Goal: Information Seeking & Learning: Learn about a topic

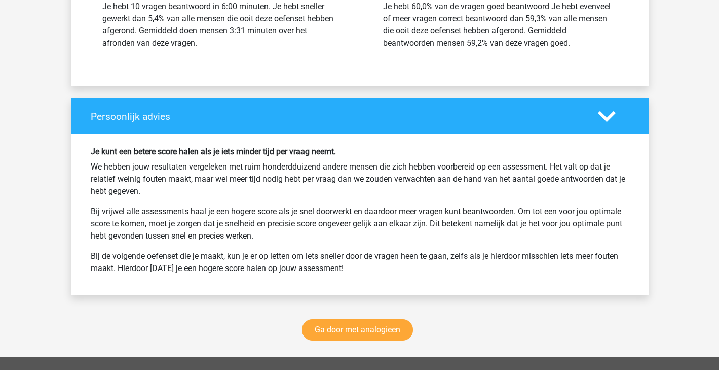
scroll to position [1506, 0]
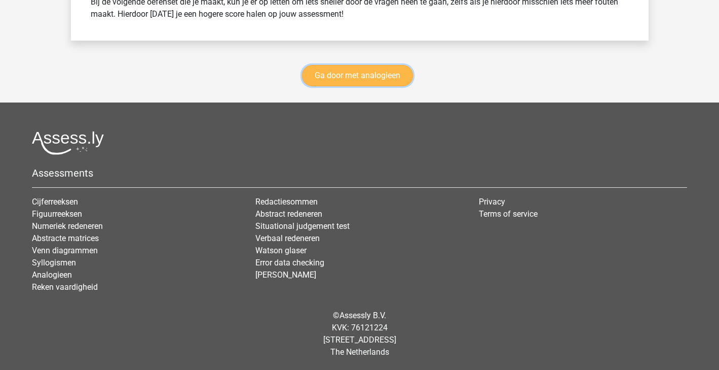
click at [382, 82] on link "Ga door met analogieen" at bounding box center [357, 75] width 111 height 21
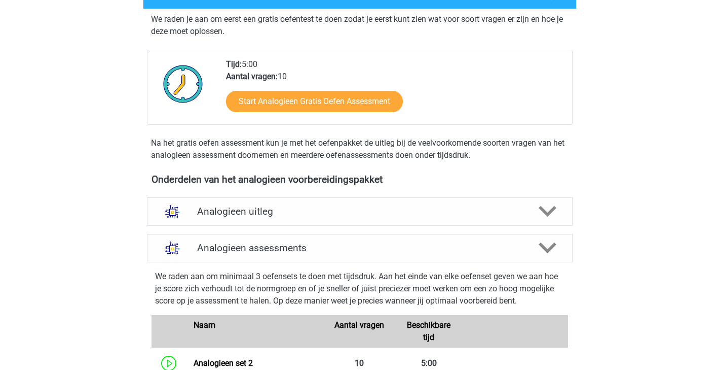
scroll to position [181, 0]
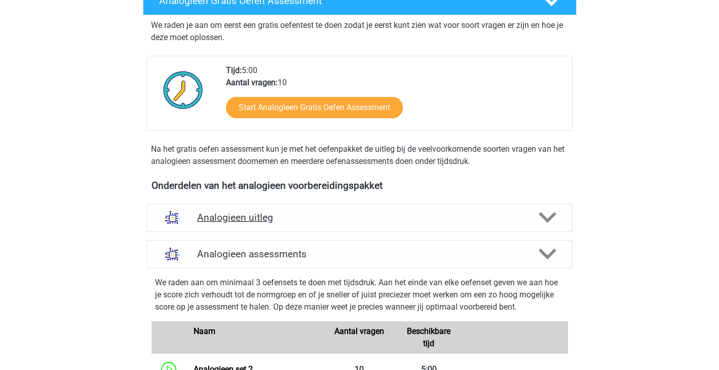
click at [545, 216] on polygon at bounding box center [548, 217] width 18 height 11
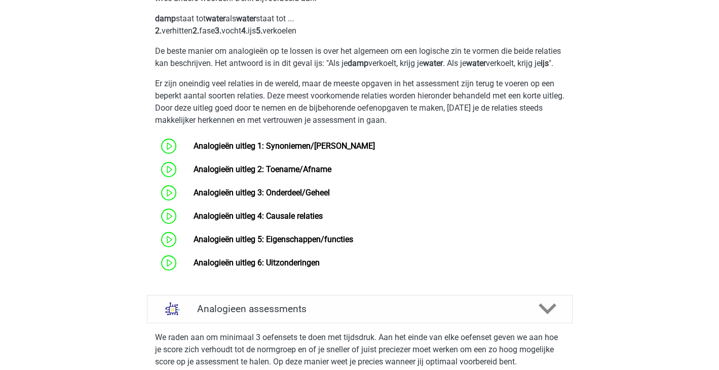
scroll to position [453, 0]
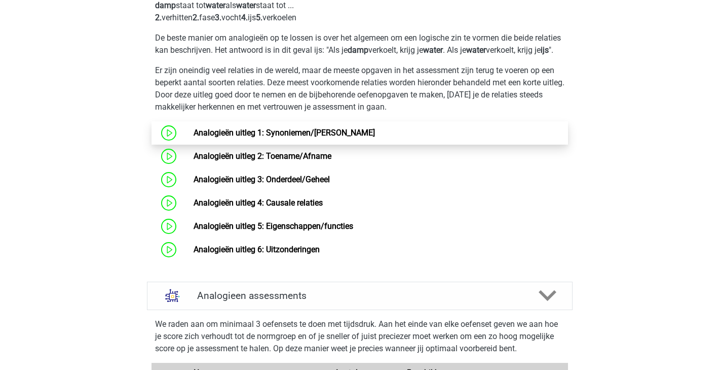
click at [335, 137] on link "Analogieën uitleg 1: Synoniemen/[PERSON_NAME]" at bounding box center [285, 133] width 182 height 10
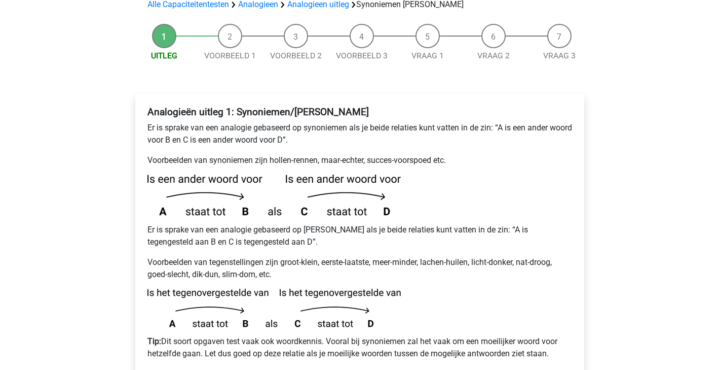
scroll to position [226, 0]
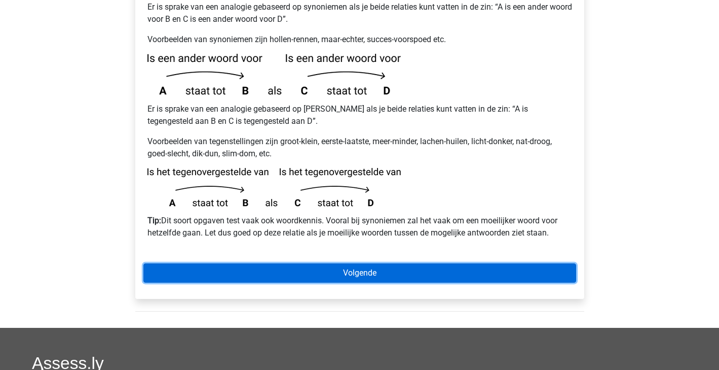
click at [355, 263] on link "Volgende" at bounding box center [359, 272] width 433 height 19
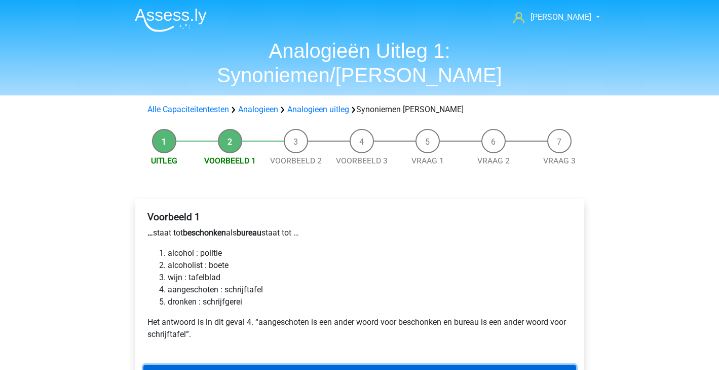
click at [265, 365] on link "Volgende" at bounding box center [359, 374] width 433 height 19
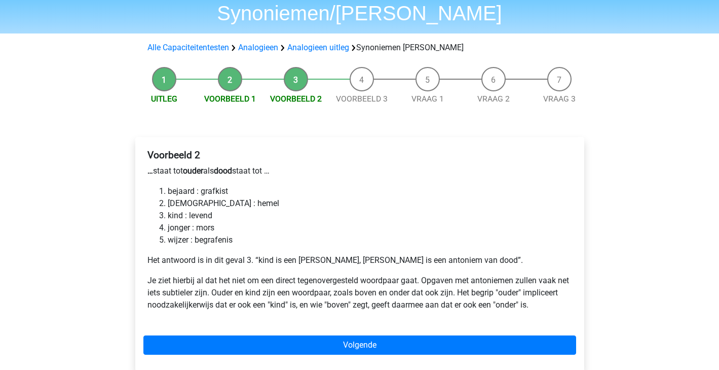
scroll to position [63, 0]
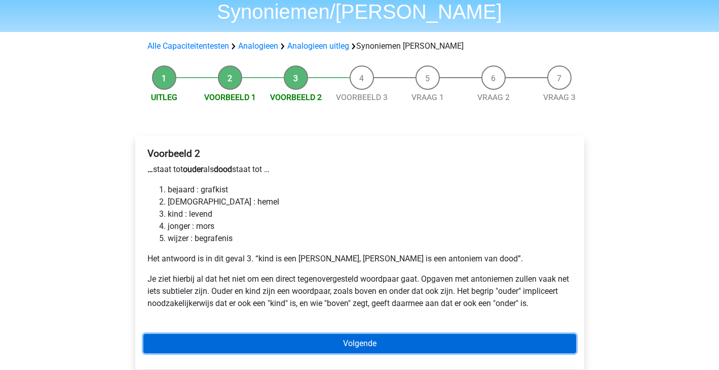
click at [363, 334] on link "Volgende" at bounding box center [359, 343] width 433 height 19
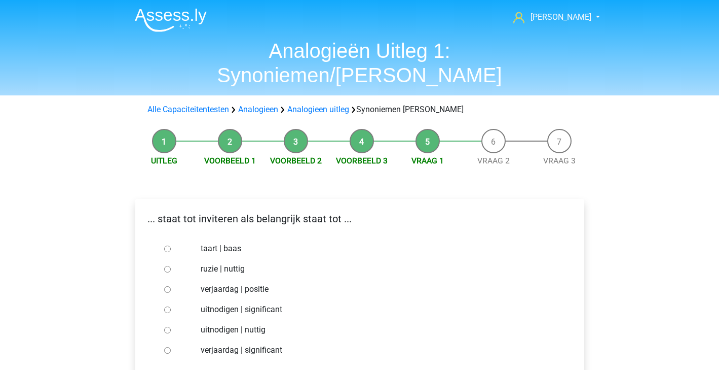
click at [166, 306] on input "uitnodigen | significant" at bounding box center [167, 309] width 7 height 7
radio input "true"
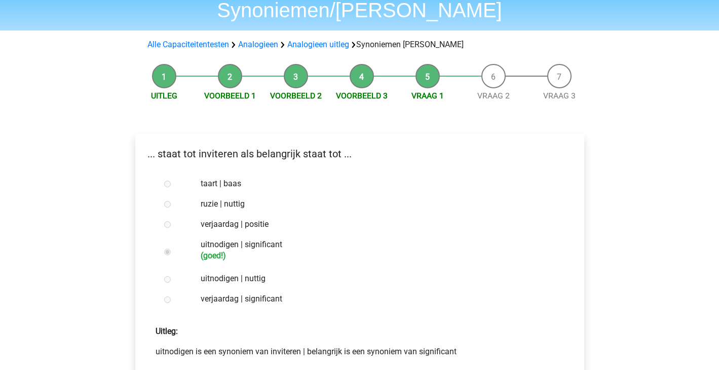
scroll to position [75, 0]
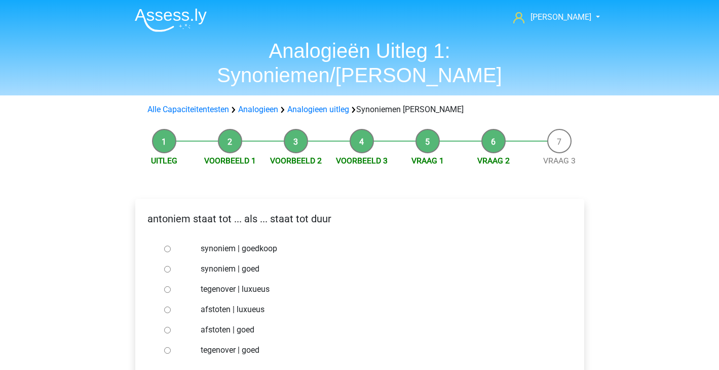
click at [167, 286] on input "tegenover | luxueus" at bounding box center [167, 289] width 7 height 7
radio input "true"
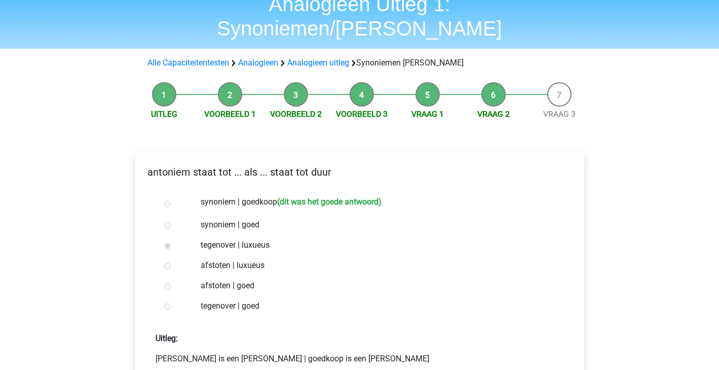
scroll to position [48, 0]
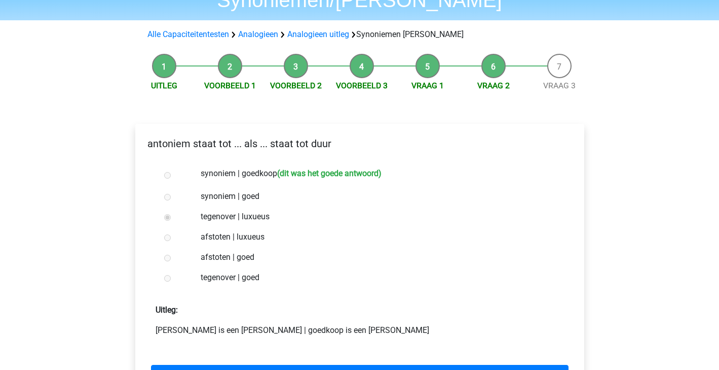
scroll to position [78, 0]
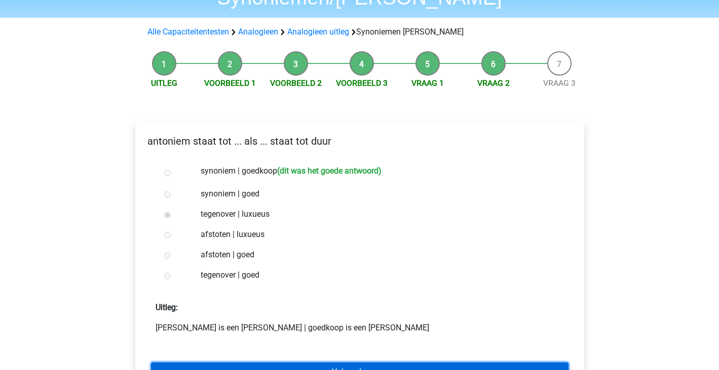
click at [271, 362] on link "Volgende vraag" at bounding box center [360, 371] width 418 height 19
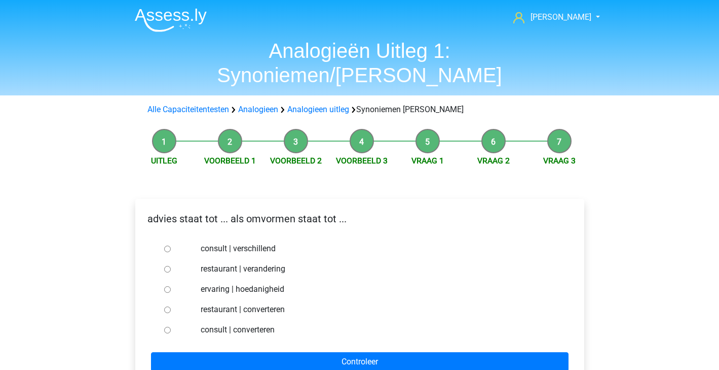
click at [222, 323] on label "consult | converteren" at bounding box center [376, 329] width 351 height 12
click at [171, 327] on input "consult | converteren" at bounding box center [167, 330] width 7 height 7
radio input "true"
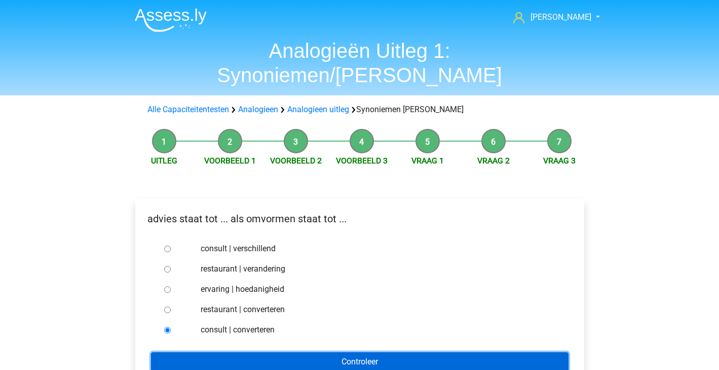
click at [221, 352] on input "Controleer" at bounding box center [360, 361] width 418 height 19
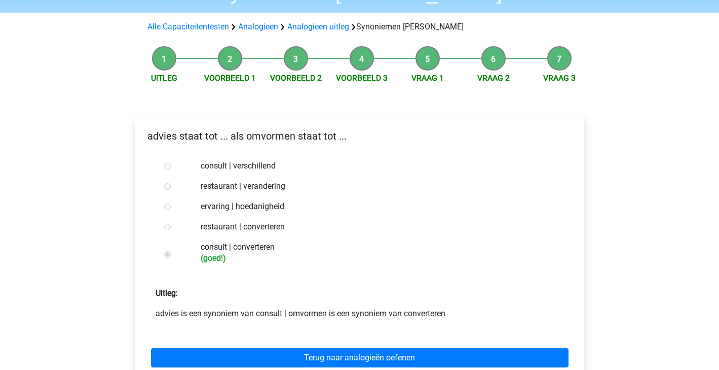
scroll to position [85, 0]
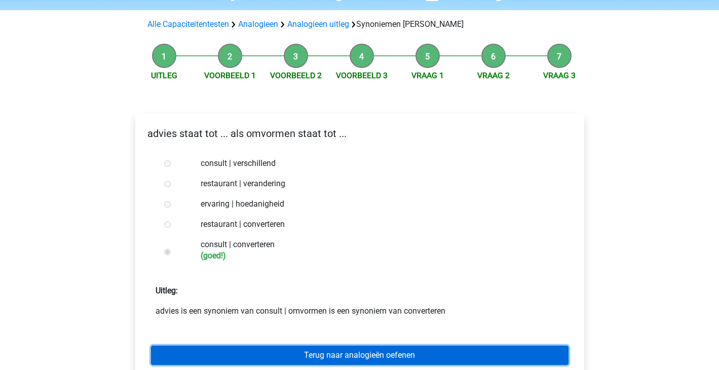
click at [289, 345] on link "Terug naar analogieën oefenen" at bounding box center [360, 354] width 418 height 19
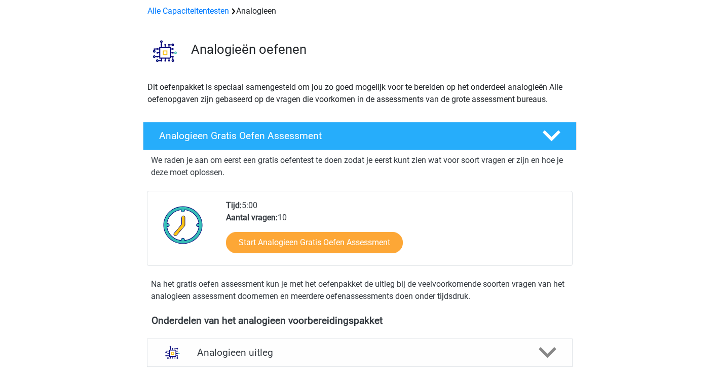
scroll to position [46, 0]
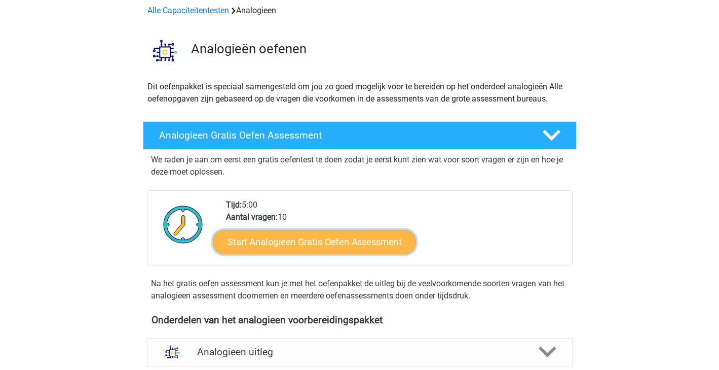
click at [367, 246] on link "Start Analogieen Gratis Oefen Assessment" at bounding box center [314, 241] width 203 height 24
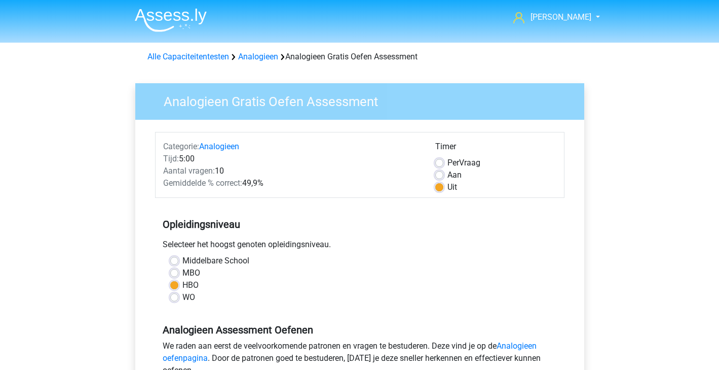
click at [448, 162] on label "Per Vraag" at bounding box center [464, 163] width 33 height 12
click at [440, 162] on input "Per Vraag" at bounding box center [440, 162] width 8 height 10
radio input "true"
click at [448, 184] on label "Uit" at bounding box center [453, 187] width 10 height 12
click at [437, 184] on input "Uit" at bounding box center [440, 186] width 8 height 10
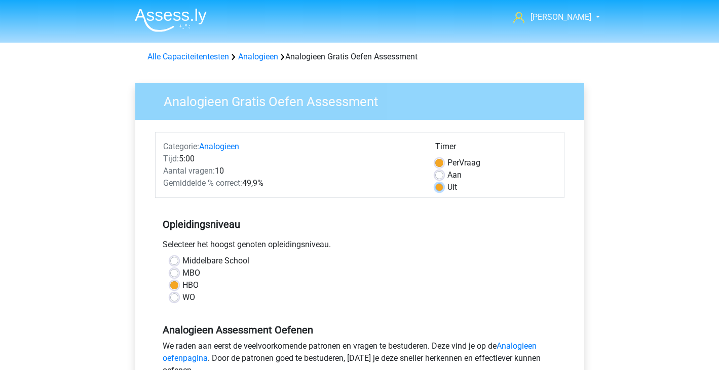
radio input "true"
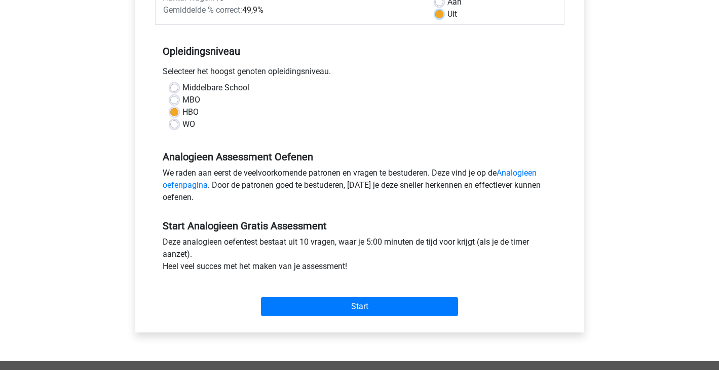
scroll to position [173, 0]
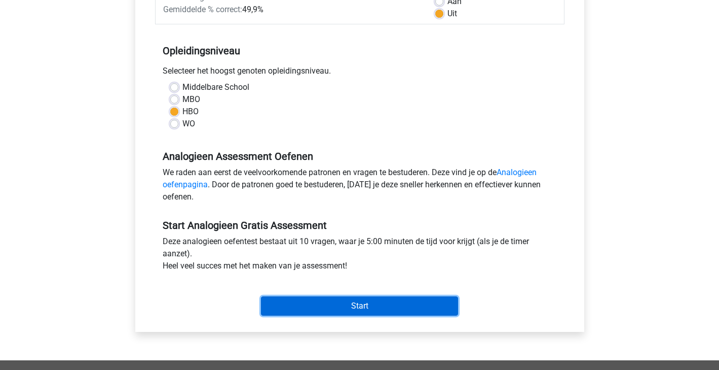
click at [410, 311] on input "Start" at bounding box center [359, 305] width 197 height 19
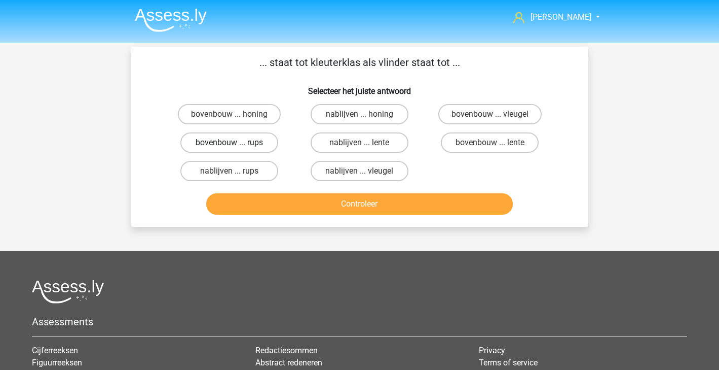
click at [245, 148] on label "bovenbouw ... rups" at bounding box center [230, 142] width 98 height 20
click at [236, 148] on input "bovenbouw ... rups" at bounding box center [232, 145] width 7 height 7
radio input "true"
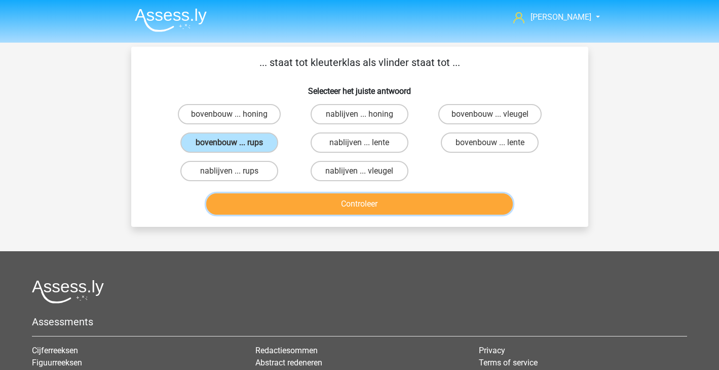
click at [334, 213] on button "Controleer" at bounding box center [359, 203] width 307 height 21
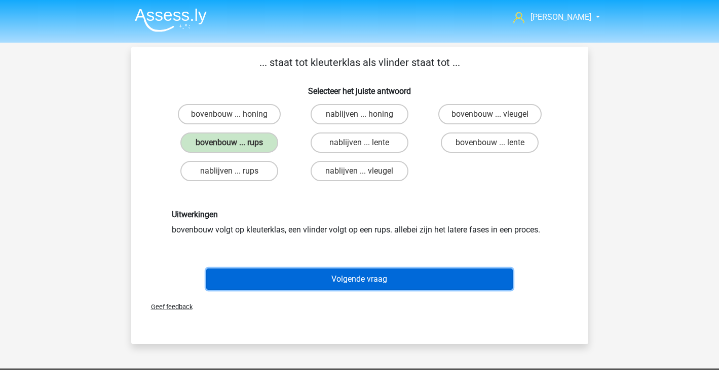
click at [382, 279] on button "Volgende vraag" at bounding box center [359, 278] width 307 height 21
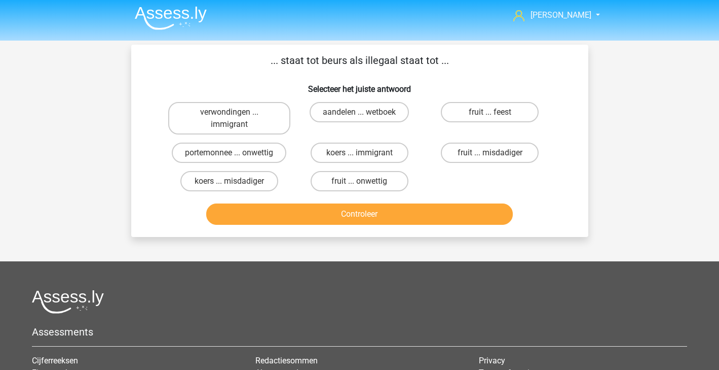
scroll to position [3, 0]
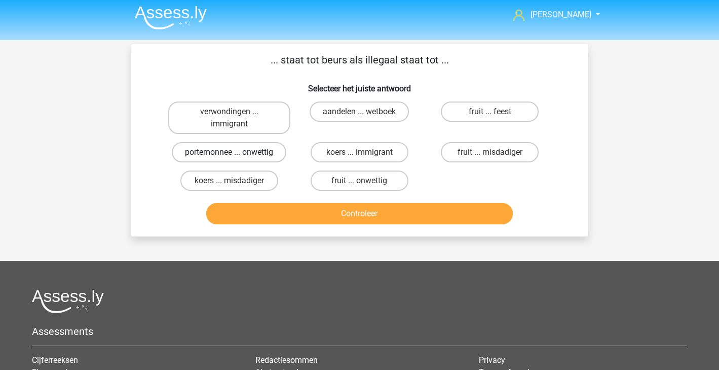
click at [240, 152] on label "portemonnee ... onwettig" at bounding box center [229, 152] width 115 height 20
click at [236, 152] on input "portemonnee ... onwettig" at bounding box center [232, 155] width 7 height 7
radio input "true"
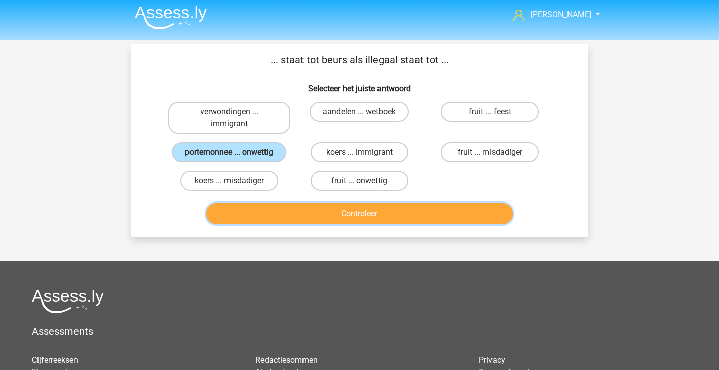
click at [288, 207] on button "Controleer" at bounding box center [359, 213] width 307 height 21
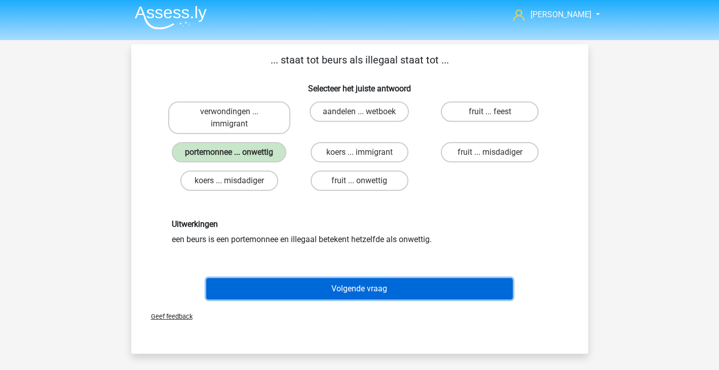
click at [347, 288] on button "Volgende vraag" at bounding box center [359, 288] width 307 height 21
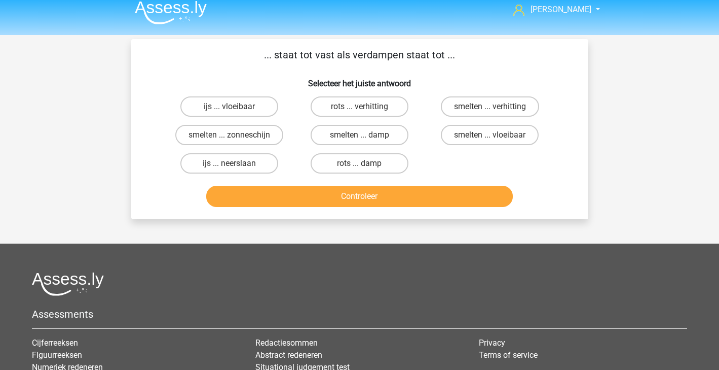
scroll to position [0, 0]
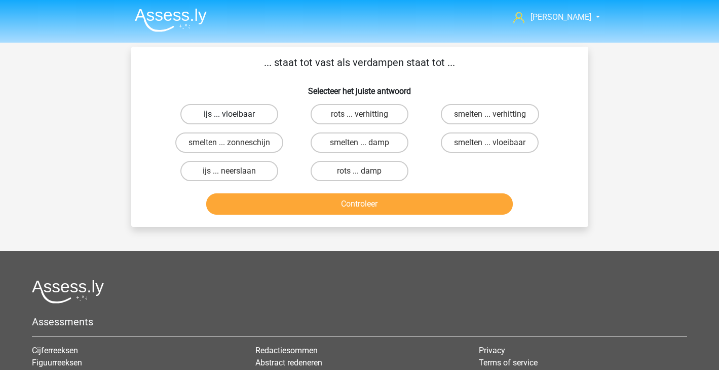
click at [239, 119] on label "ijs ... vloeibaar" at bounding box center [230, 114] width 98 height 20
click at [236, 119] on input "ijs ... vloeibaar" at bounding box center [232, 117] width 7 height 7
radio input "true"
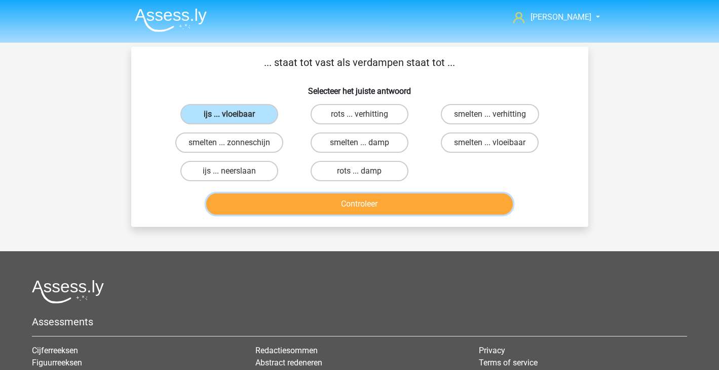
click at [372, 198] on button "Controleer" at bounding box center [359, 203] width 307 height 21
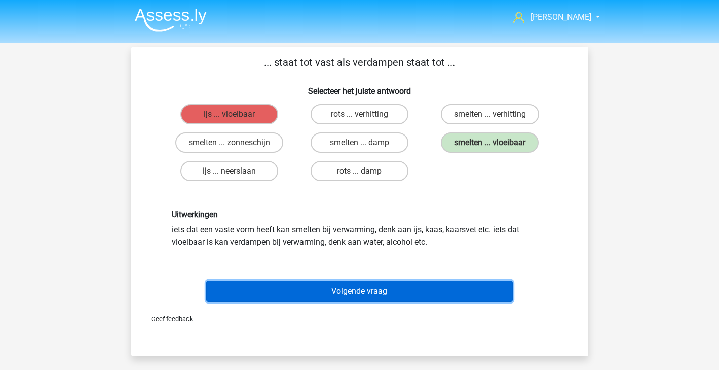
click at [352, 292] on button "Volgende vraag" at bounding box center [359, 290] width 307 height 21
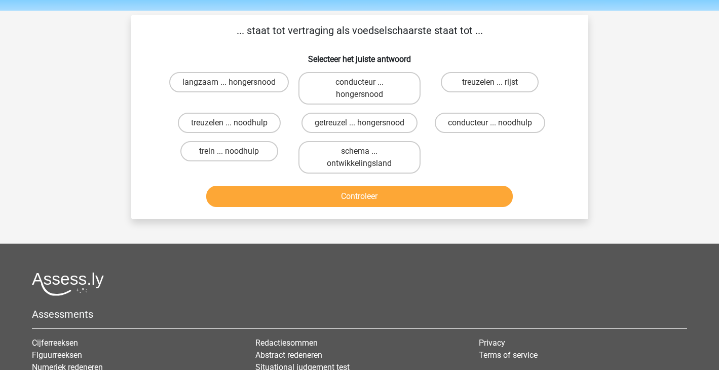
scroll to position [33, 0]
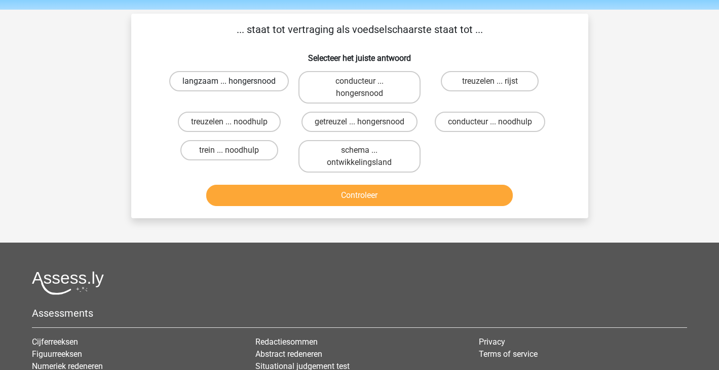
click at [260, 87] on label "langzaam ... hongersnood" at bounding box center [229, 81] width 120 height 20
click at [236, 87] on input "langzaam ... hongersnood" at bounding box center [232, 84] width 7 height 7
radio input "true"
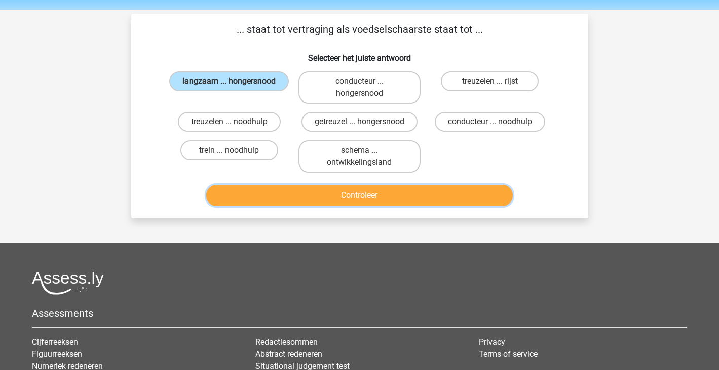
click at [297, 194] on button "Controleer" at bounding box center [359, 195] width 307 height 21
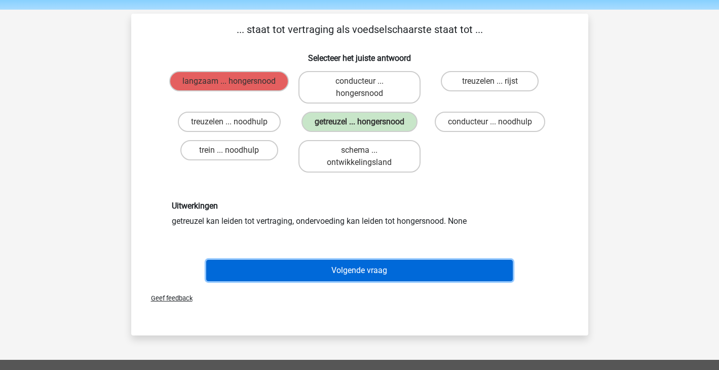
click at [339, 265] on button "Volgende vraag" at bounding box center [359, 270] width 307 height 21
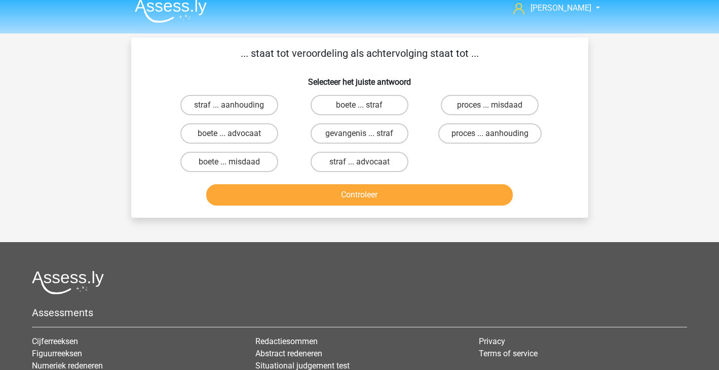
scroll to position [0, 0]
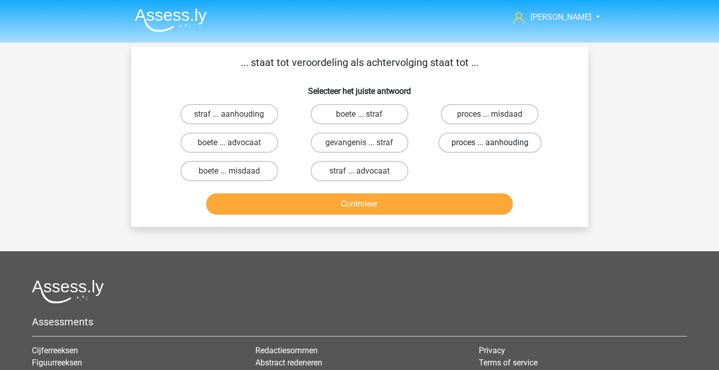
click at [486, 141] on label "proces ... aanhouding" at bounding box center [490, 142] width 103 height 20
click at [490, 142] on input "proces ... aanhouding" at bounding box center [493, 145] width 7 height 7
radio input "true"
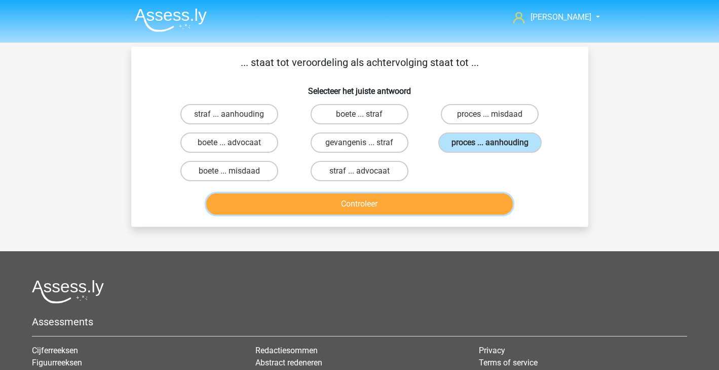
click at [464, 195] on button "Controleer" at bounding box center [359, 203] width 307 height 21
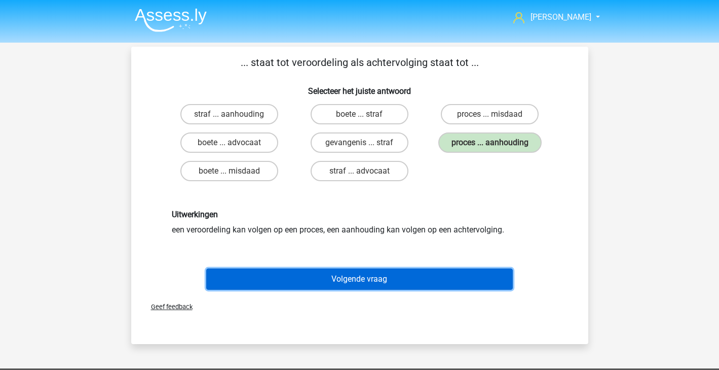
click at [435, 271] on button "Volgende vraag" at bounding box center [359, 278] width 307 height 21
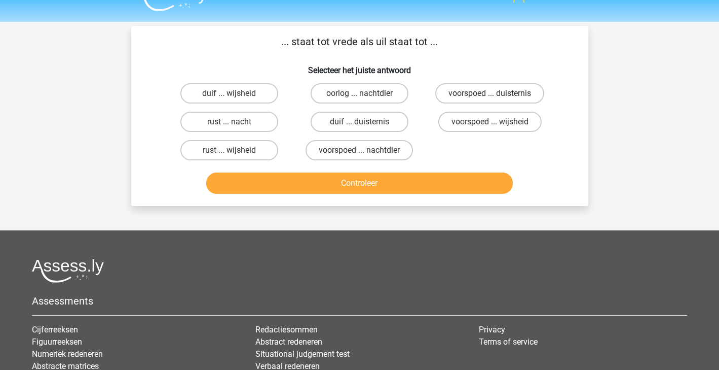
scroll to position [22, 0]
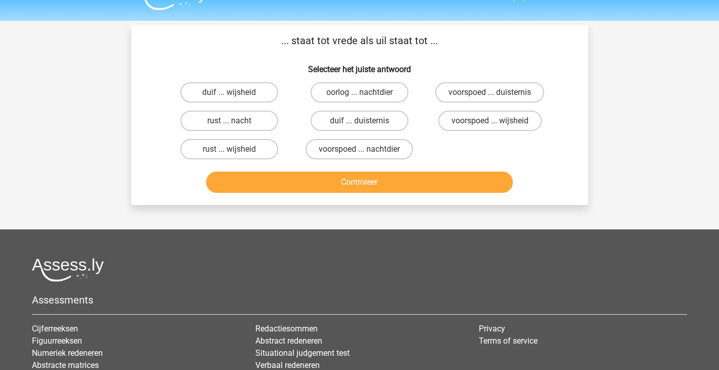
click at [234, 94] on input "duif ... wijsheid" at bounding box center [232, 95] width 7 height 7
radio input "true"
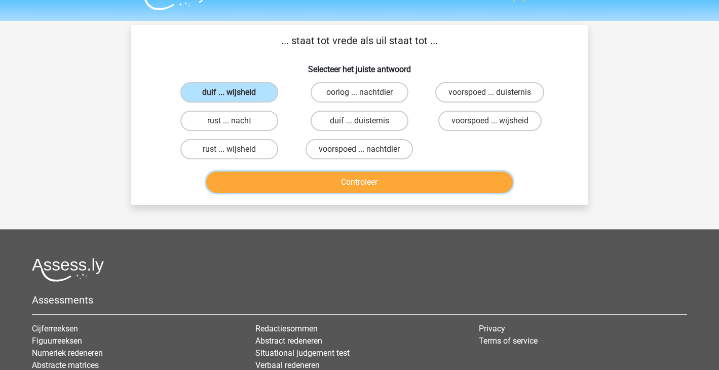
click at [311, 185] on button "Controleer" at bounding box center [359, 181] width 307 height 21
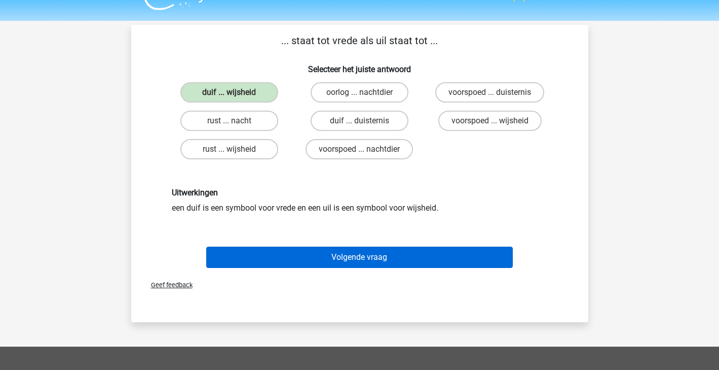
click at [367, 265] on button "Volgende vraag" at bounding box center [359, 256] width 307 height 21
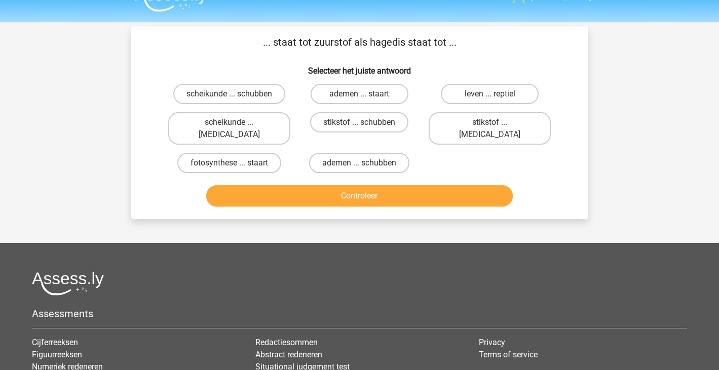
scroll to position [20, 0]
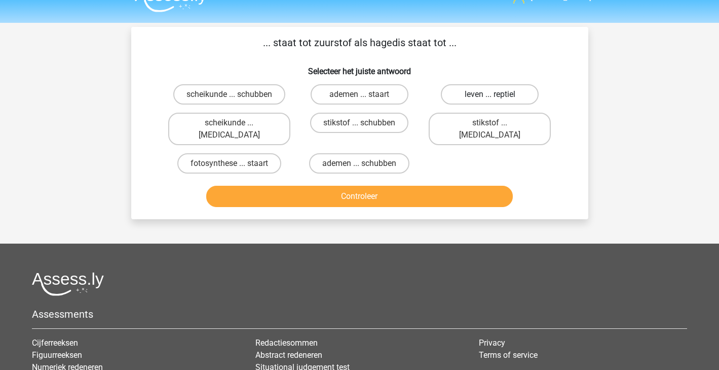
click at [519, 100] on label "leven ... reptiel" at bounding box center [490, 94] width 98 height 20
click at [497, 100] on input "leven ... reptiel" at bounding box center [493, 97] width 7 height 7
radio input "true"
click at [413, 196] on div "Controleer" at bounding box center [359, 198] width 391 height 25
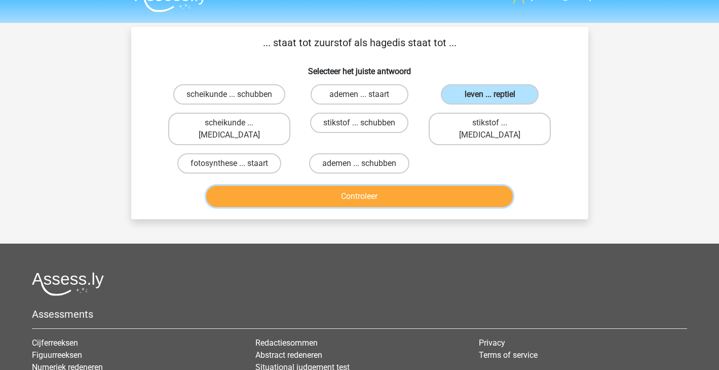
click at [426, 186] on button "Controleer" at bounding box center [359, 196] width 307 height 21
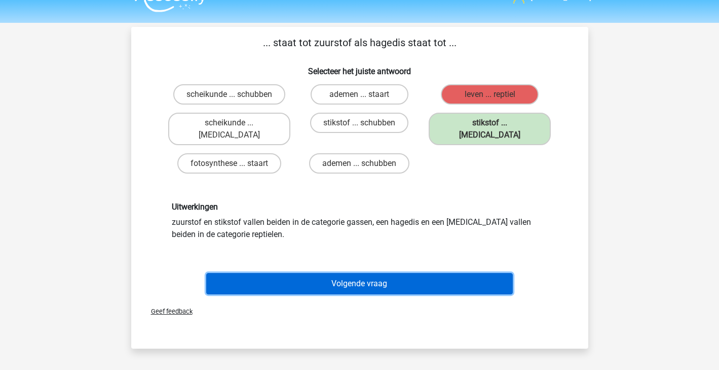
click at [375, 273] on button "Volgende vraag" at bounding box center [359, 283] width 307 height 21
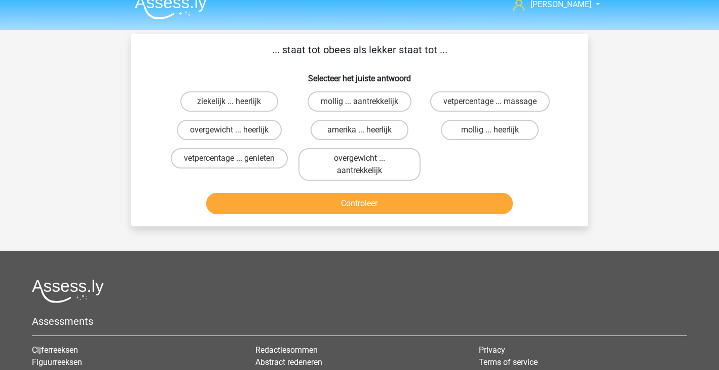
scroll to position [4, 0]
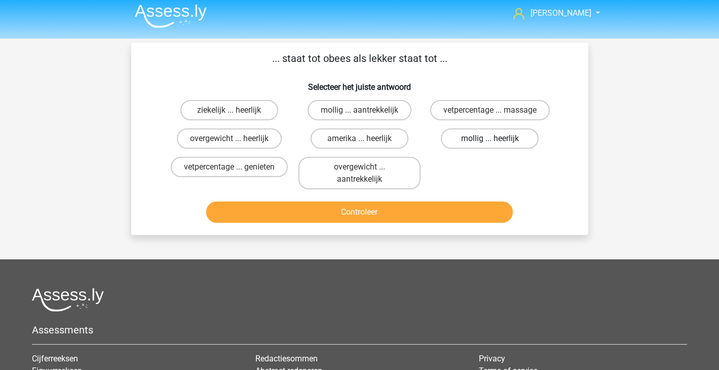
click at [523, 143] on label "mollig ... heerlijk" at bounding box center [490, 138] width 98 height 20
click at [497, 143] on input "mollig ... heerlijk" at bounding box center [493, 141] width 7 height 7
radio input "true"
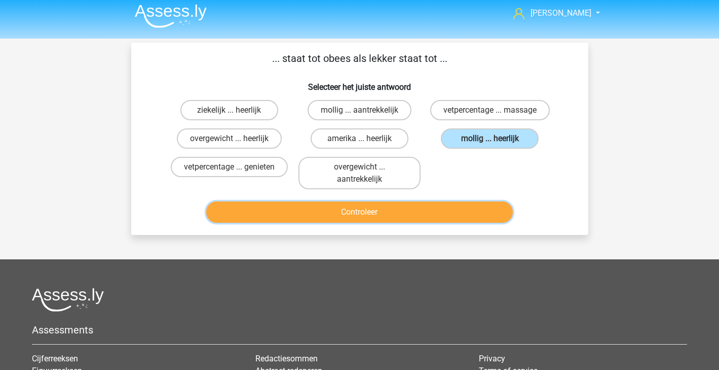
click at [488, 209] on button "Controleer" at bounding box center [359, 211] width 307 height 21
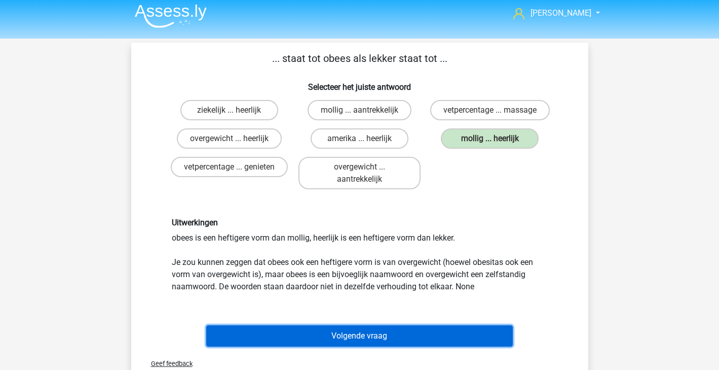
click at [417, 340] on button "Volgende vraag" at bounding box center [359, 335] width 307 height 21
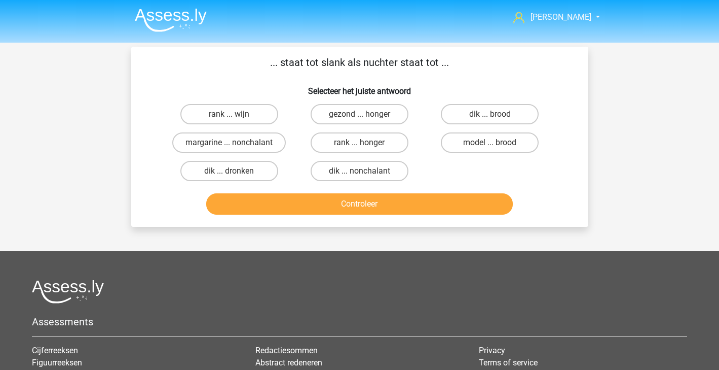
scroll to position [1, 0]
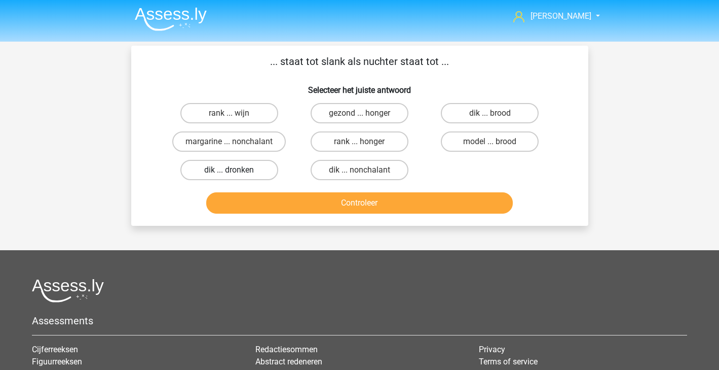
click at [241, 172] on label "dik ... dronken" at bounding box center [230, 170] width 98 height 20
click at [236, 172] on input "dik ... dronken" at bounding box center [232, 173] width 7 height 7
radio input "true"
click at [299, 216] on div "Controleer" at bounding box center [359, 204] width 391 height 25
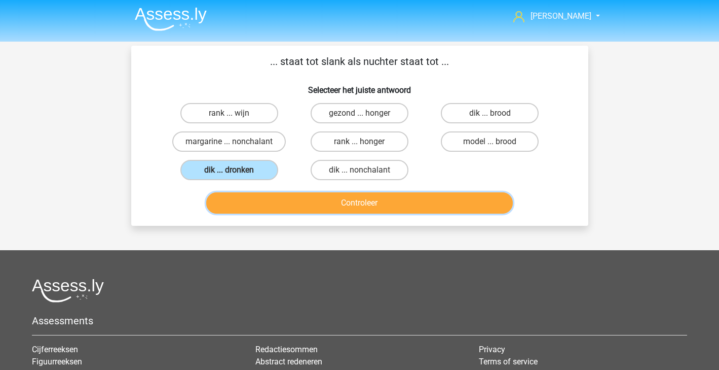
click at [319, 207] on button "Controleer" at bounding box center [359, 202] width 307 height 21
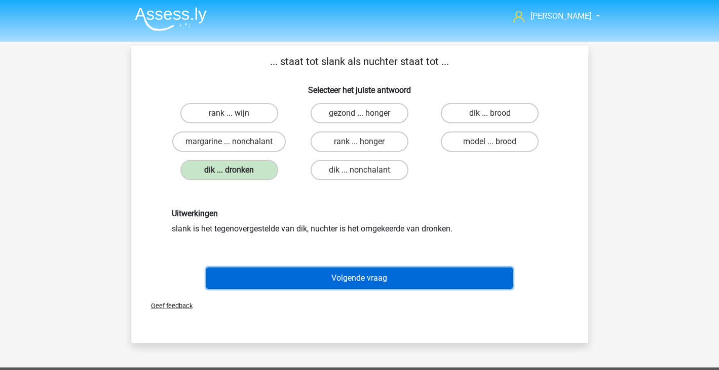
click at [336, 281] on button "Volgende vraag" at bounding box center [359, 277] width 307 height 21
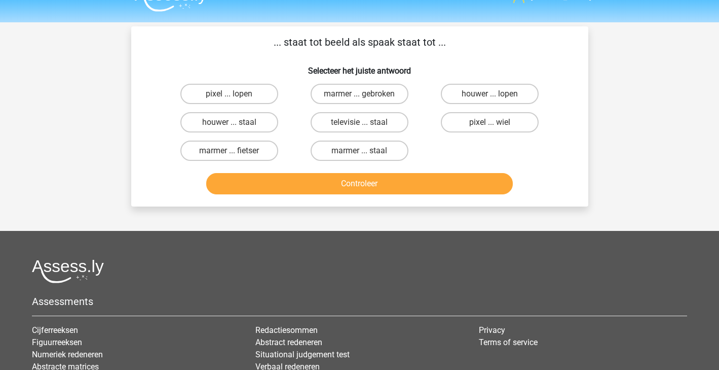
scroll to position [0, 0]
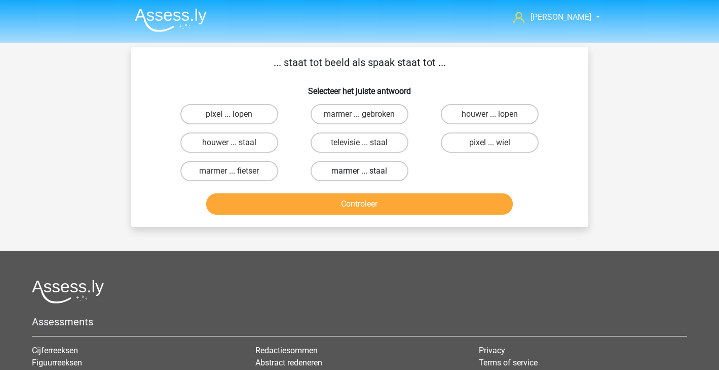
click at [343, 173] on label "marmer ... staal" at bounding box center [360, 171] width 98 height 20
click at [359, 173] on input "marmer ... staal" at bounding box center [362, 174] width 7 height 7
radio input "true"
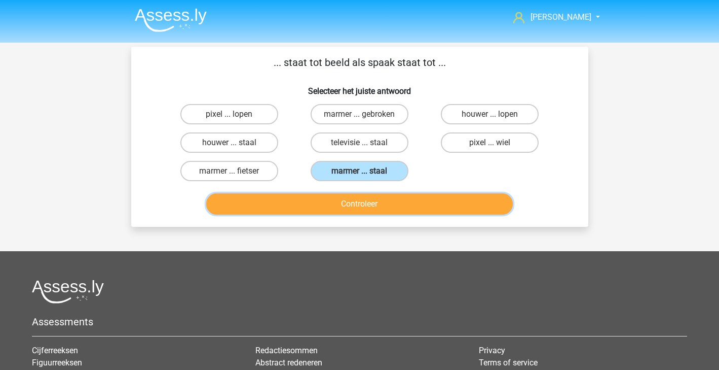
click at [326, 205] on button "Controleer" at bounding box center [359, 203] width 307 height 21
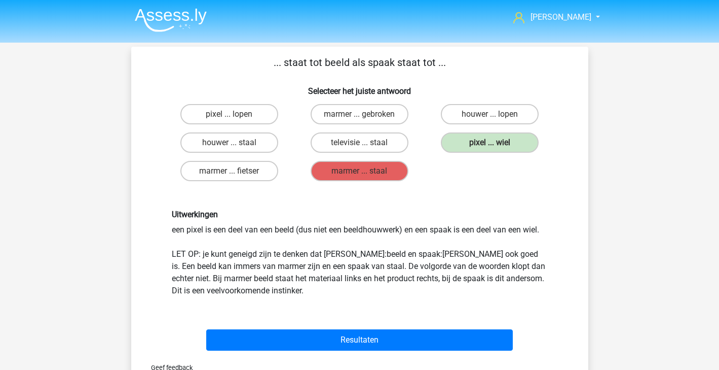
click at [249, 270] on div "Uitwerkingen een pixel is een deel van een beeld (dus niet een beeldhouwwerk) e…" at bounding box center [359, 252] width 391 height 87
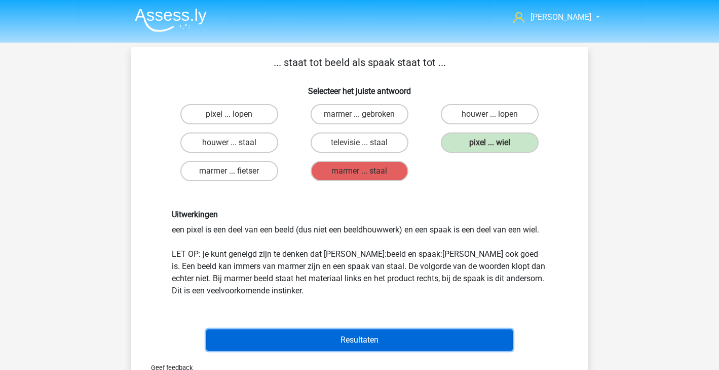
click at [288, 347] on button "Resultaten" at bounding box center [359, 339] width 307 height 21
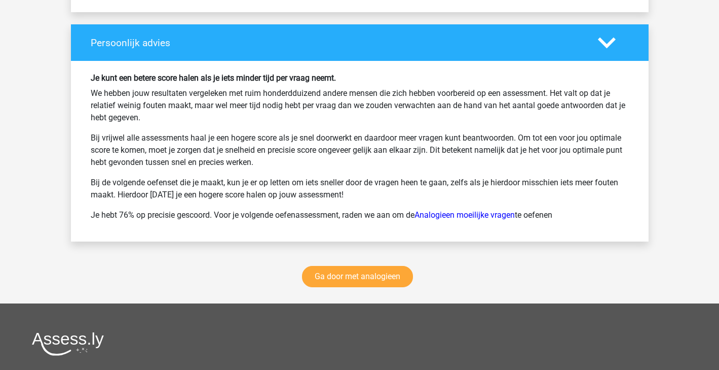
scroll to position [1324, 0]
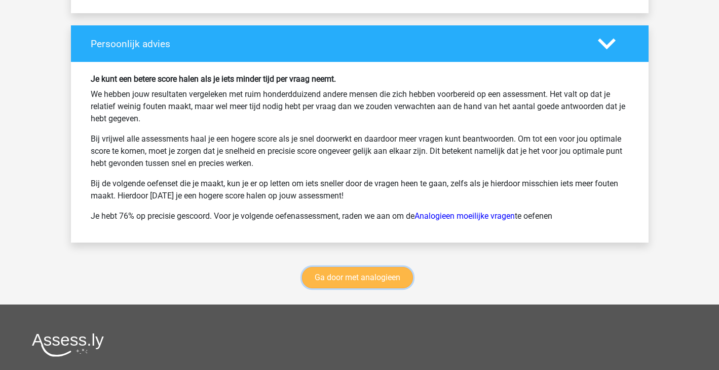
click at [383, 281] on link "Ga door met analogieen" at bounding box center [357, 277] width 111 height 21
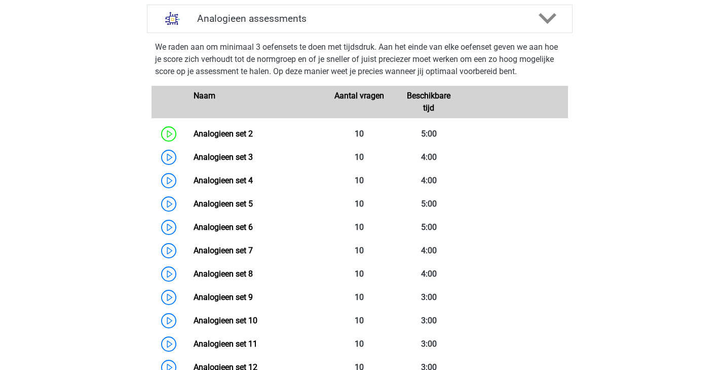
scroll to position [425, 0]
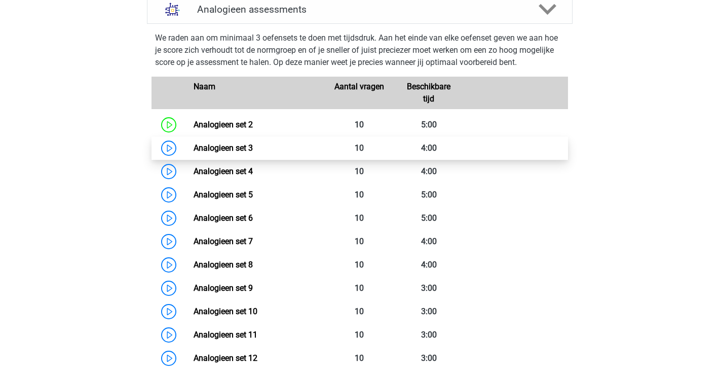
click at [253, 143] on link "Analogieen set 3" at bounding box center [223, 148] width 59 height 10
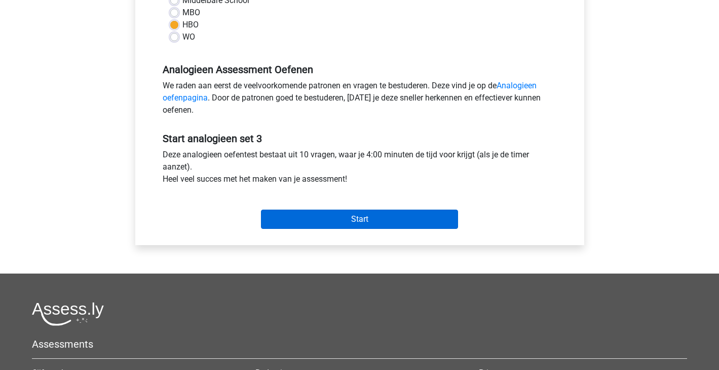
scroll to position [313, 0]
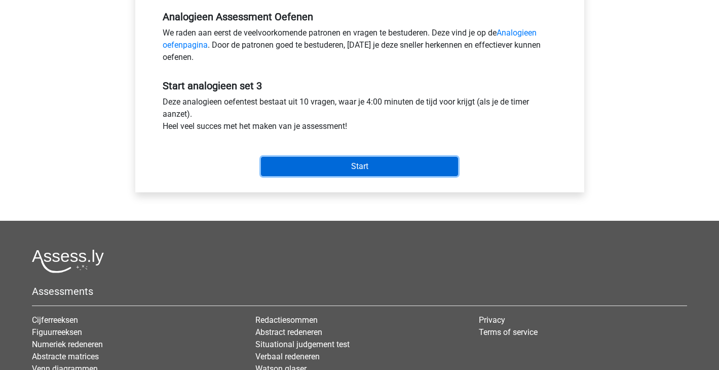
click at [375, 164] on input "Start" at bounding box center [359, 166] width 197 height 19
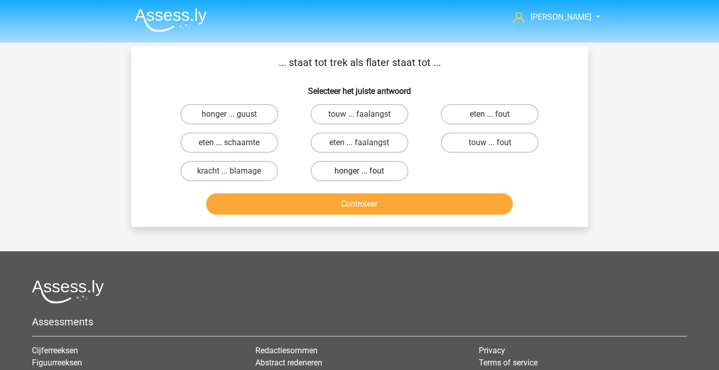
click at [398, 175] on label "honger ... fout" at bounding box center [360, 171] width 98 height 20
click at [366, 175] on input "honger ... fout" at bounding box center [362, 174] width 7 height 7
radio input "true"
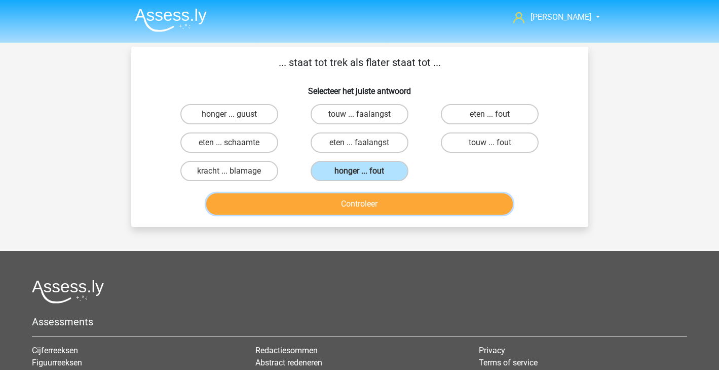
click at [411, 200] on button "Controleer" at bounding box center [359, 203] width 307 height 21
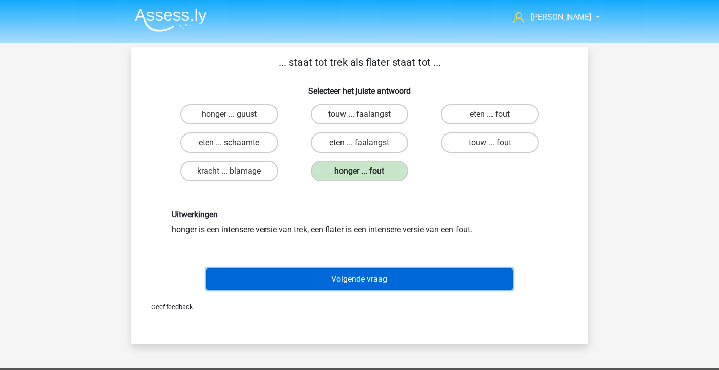
click at [384, 276] on button "Volgende vraag" at bounding box center [359, 278] width 307 height 21
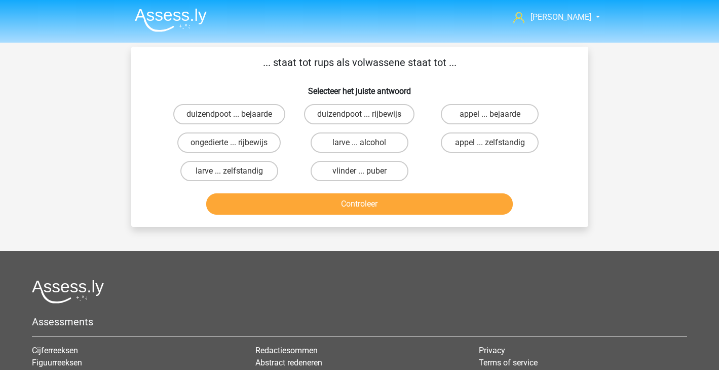
scroll to position [2, 0]
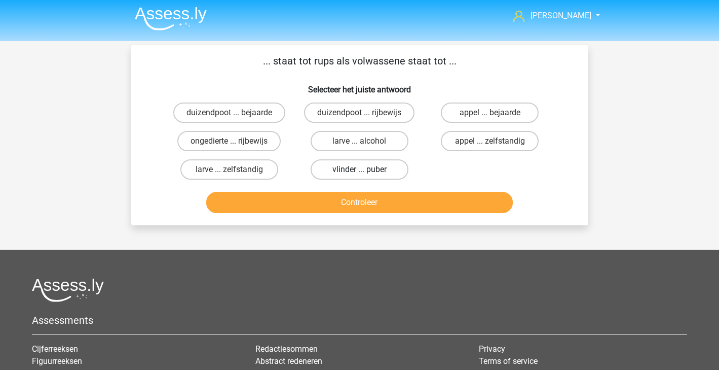
click at [373, 172] on label "vlinder ... puber" at bounding box center [360, 169] width 98 height 20
click at [366, 172] on input "vlinder ... puber" at bounding box center [362, 172] width 7 height 7
radio input "true"
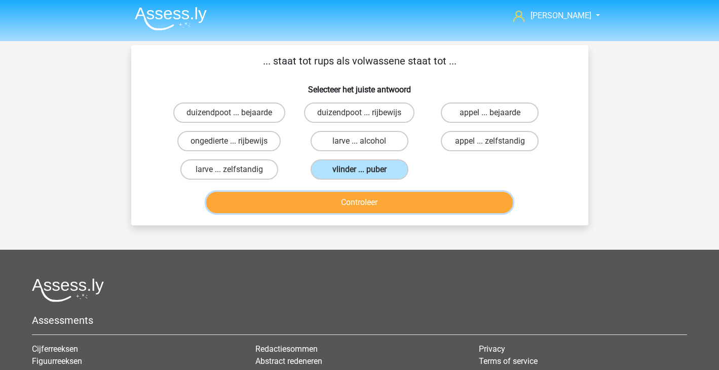
click at [374, 205] on button "Controleer" at bounding box center [359, 202] width 307 height 21
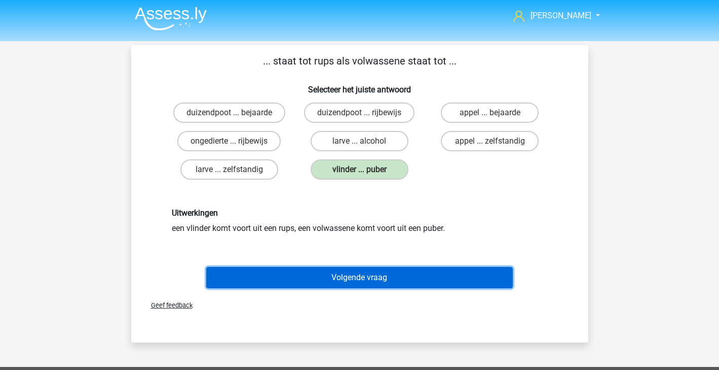
click at [365, 274] on button "Volgende vraag" at bounding box center [359, 277] width 307 height 21
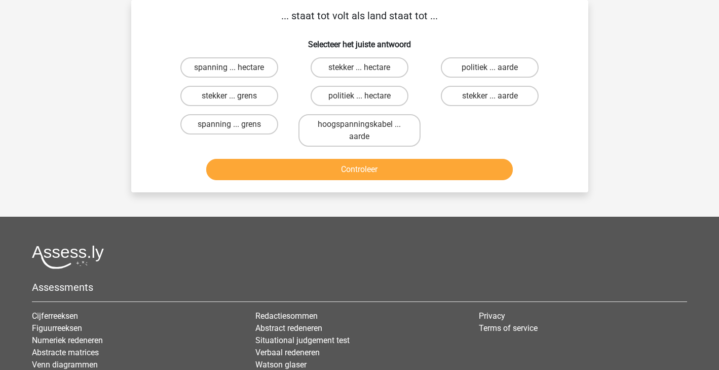
scroll to position [0, 0]
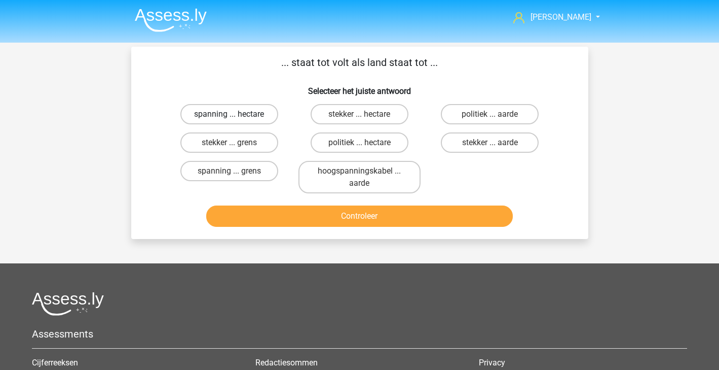
click at [255, 117] on label "spanning ... hectare" at bounding box center [230, 114] width 98 height 20
click at [236, 117] on input "spanning ... hectare" at bounding box center [232, 117] width 7 height 7
radio input "true"
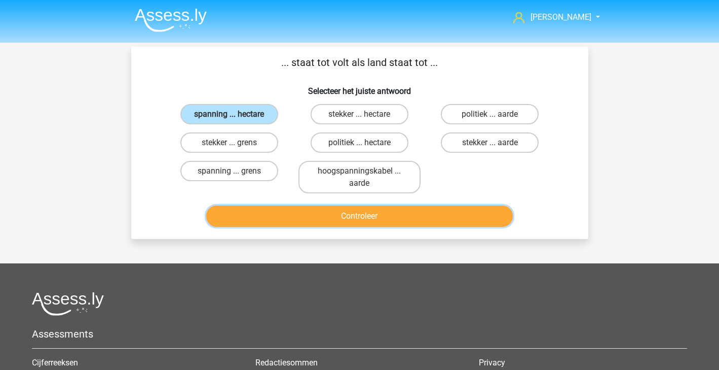
click at [360, 217] on button "Controleer" at bounding box center [359, 215] width 307 height 21
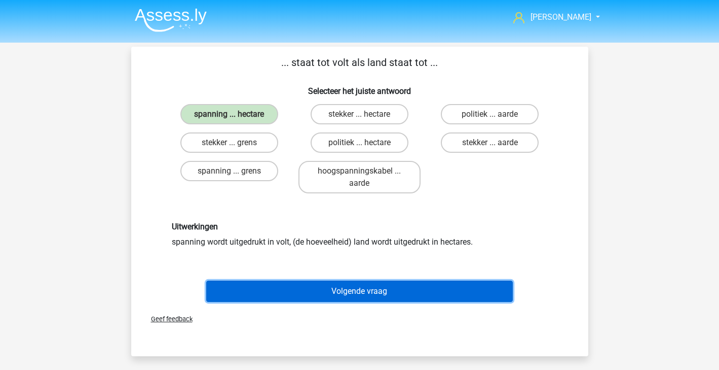
click at [364, 298] on button "Volgende vraag" at bounding box center [359, 290] width 307 height 21
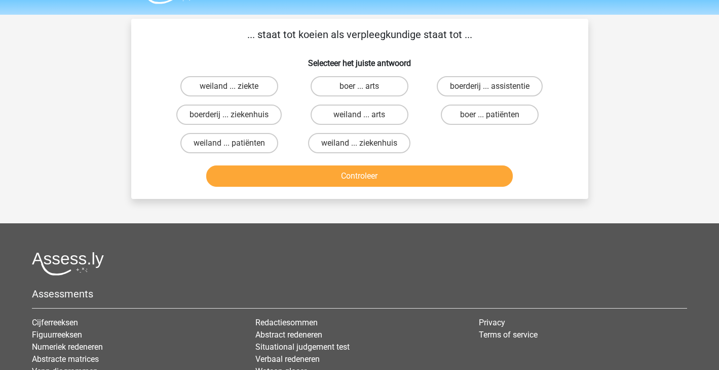
scroll to position [30, 0]
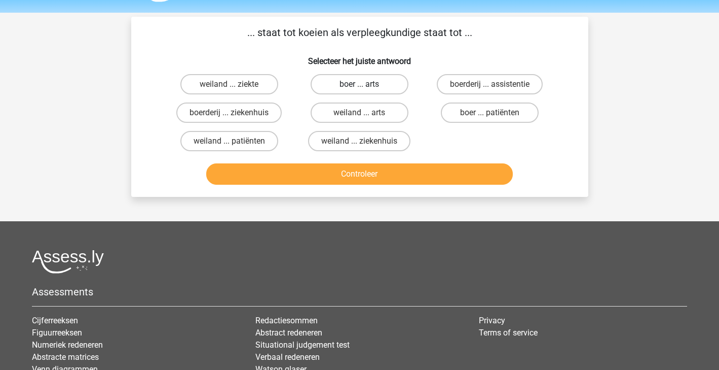
click at [367, 88] on label "boer ... arts" at bounding box center [360, 84] width 98 height 20
click at [366, 88] on input "boer ... arts" at bounding box center [362, 87] width 7 height 7
radio input "true"
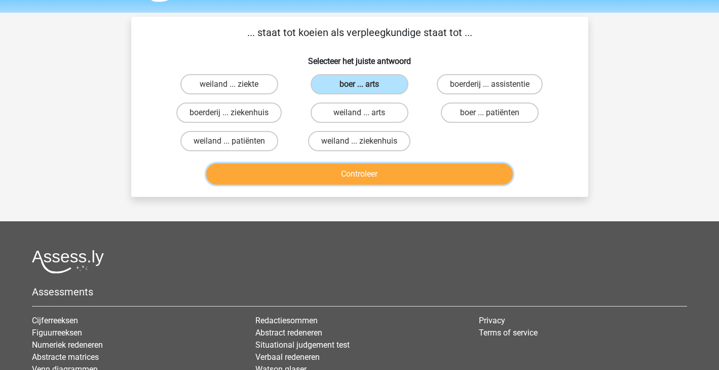
click at [343, 169] on button "Controleer" at bounding box center [359, 173] width 307 height 21
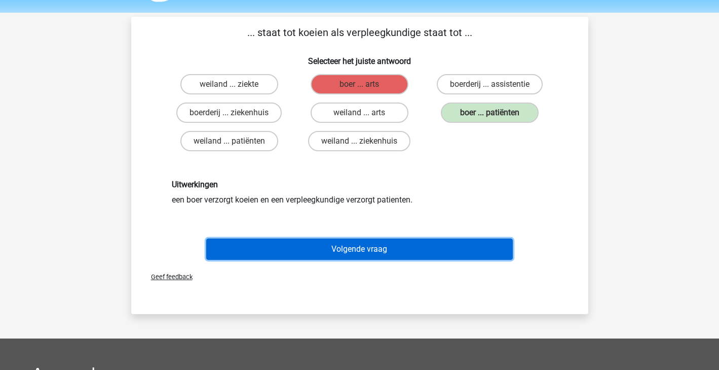
click at [322, 251] on button "Volgende vraag" at bounding box center [359, 248] width 307 height 21
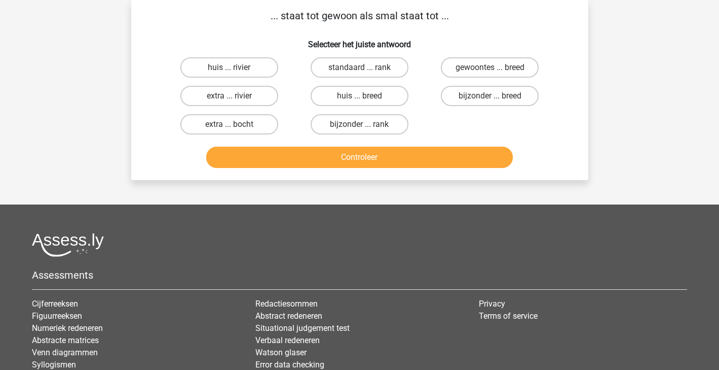
scroll to position [0, 0]
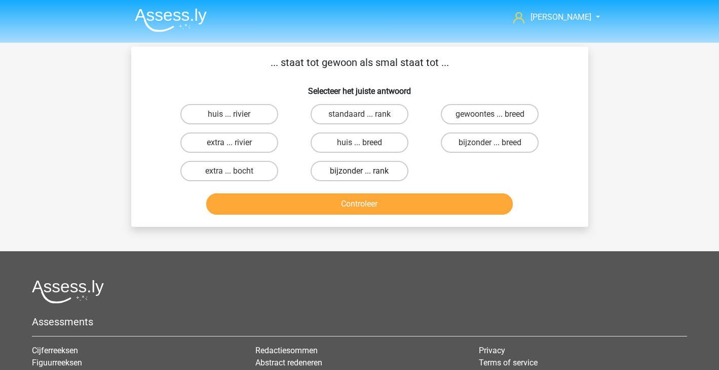
click at [378, 176] on label "bijzonder ... rank" at bounding box center [360, 171] width 98 height 20
click at [366, 176] on input "bijzonder ... rank" at bounding box center [362, 174] width 7 height 7
radio input "true"
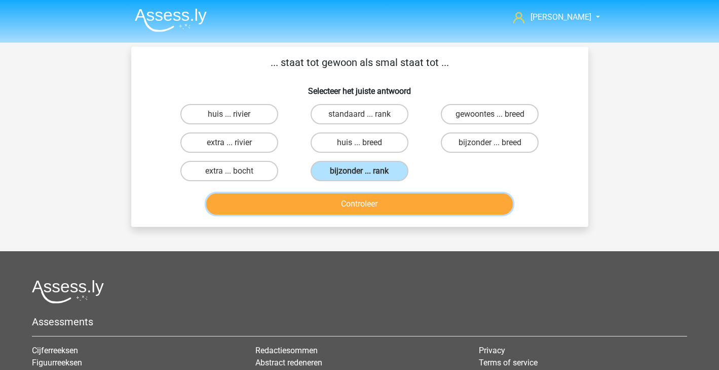
click at [369, 211] on button "Controleer" at bounding box center [359, 203] width 307 height 21
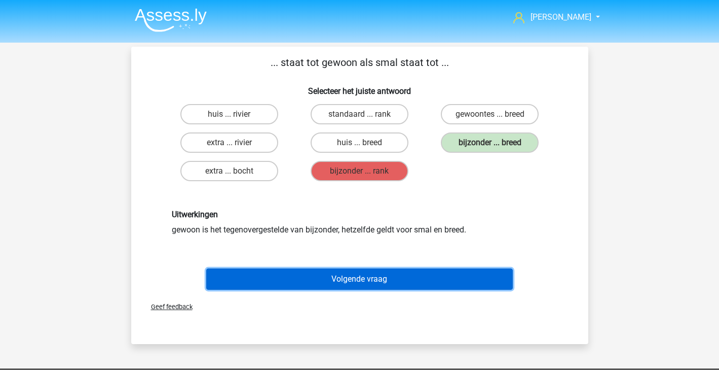
click at [368, 282] on button "Volgende vraag" at bounding box center [359, 278] width 307 height 21
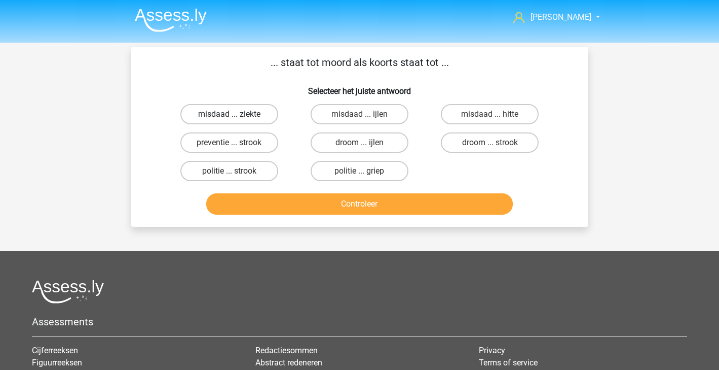
click at [229, 112] on label "misdaad ... ziekte" at bounding box center [230, 114] width 98 height 20
click at [229, 114] on input "misdaad ... ziekte" at bounding box center [232, 117] width 7 height 7
radio input "true"
click at [297, 192] on div "Controleer" at bounding box center [360, 201] width 425 height 33
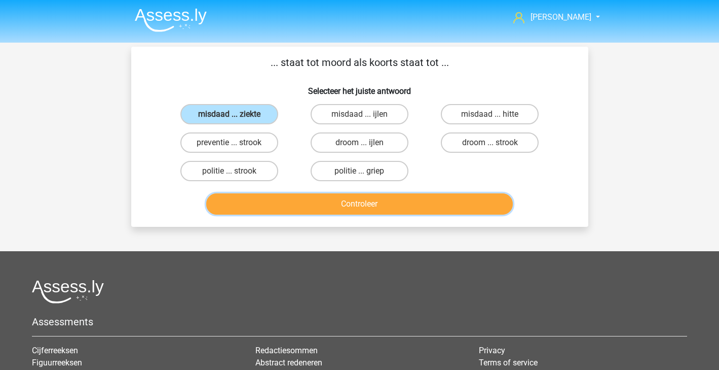
click at [300, 207] on button "Controleer" at bounding box center [359, 203] width 307 height 21
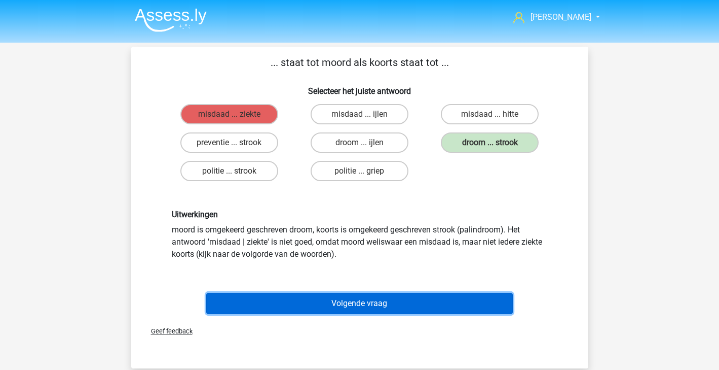
click at [298, 296] on button "Volgende vraag" at bounding box center [359, 303] width 307 height 21
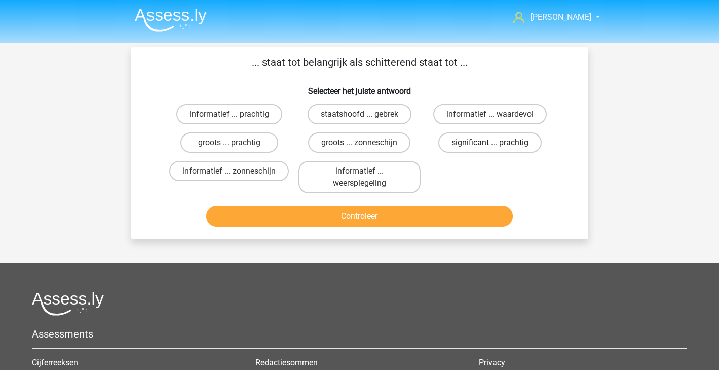
click at [533, 141] on label "significant ... prachtig" at bounding box center [490, 142] width 103 height 20
click at [497, 142] on input "significant ... prachtig" at bounding box center [493, 145] width 7 height 7
radio input "true"
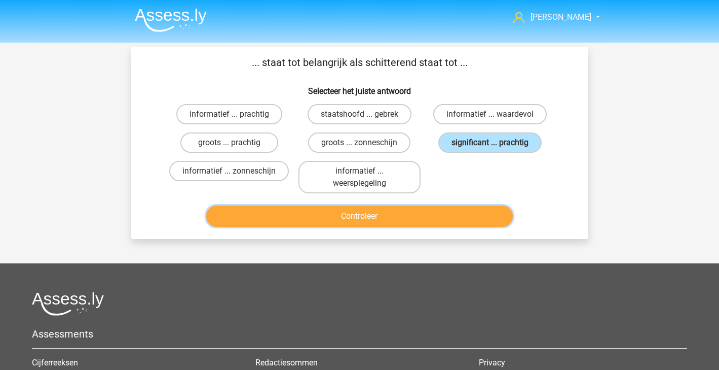
click at [432, 221] on button "Controleer" at bounding box center [359, 215] width 307 height 21
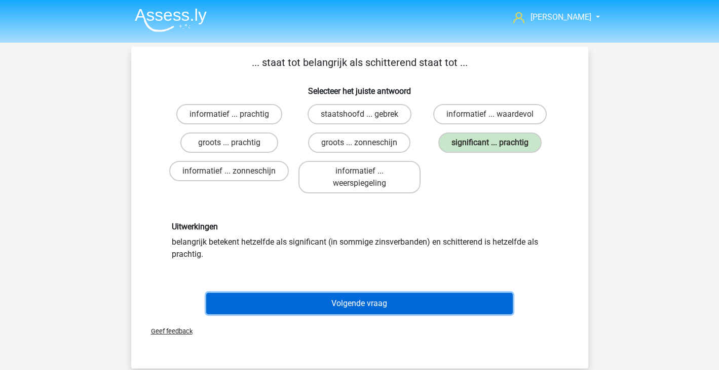
click at [395, 296] on button "Volgende vraag" at bounding box center [359, 303] width 307 height 21
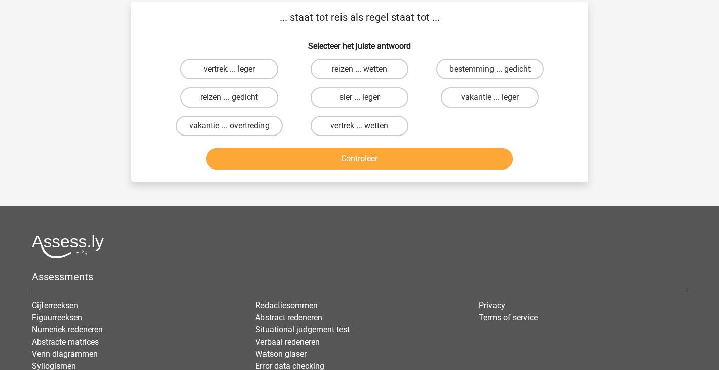
scroll to position [47, 0]
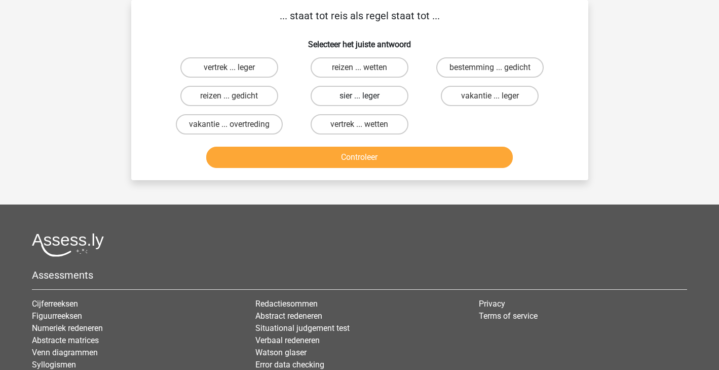
click at [382, 93] on label "sier ... leger" at bounding box center [360, 96] width 98 height 20
click at [366, 96] on input "sier ... leger" at bounding box center [362, 99] width 7 height 7
radio input "true"
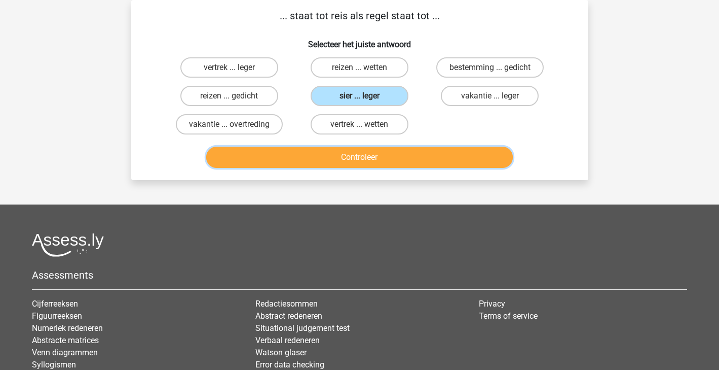
click at [384, 165] on button "Controleer" at bounding box center [359, 157] width 307 height 21
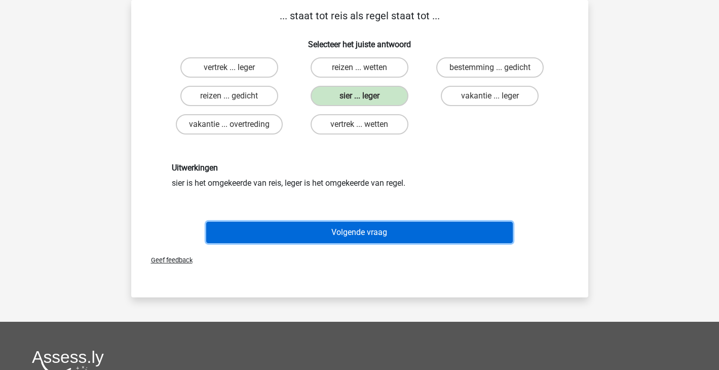
click at [368, 231] on button "Volgende vraag" at bounding box center [359, 232] width 307 height 21
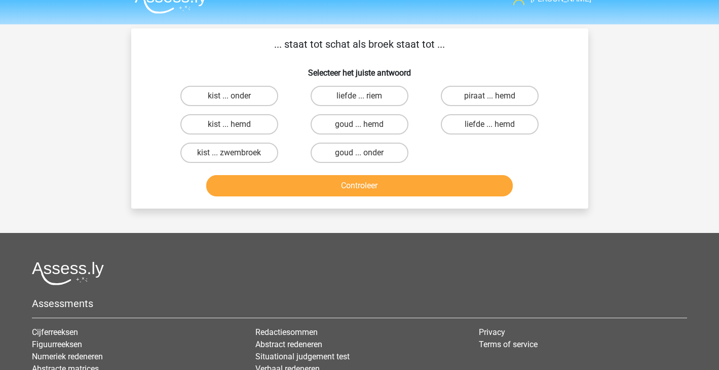
scroll to position [0, 0]
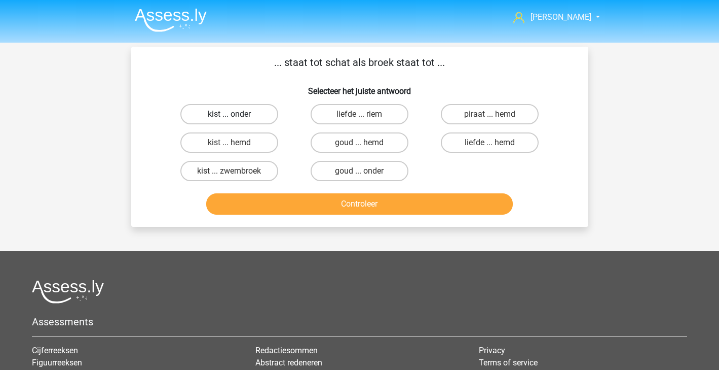
click at [236, 113] on label "kist ... onder" at bounding box center [230, 114] width 98 height 20
click at [236, 114] on input "kist ... onder" at bounding box center [232, 117] width 7 height 7
radio input "true"
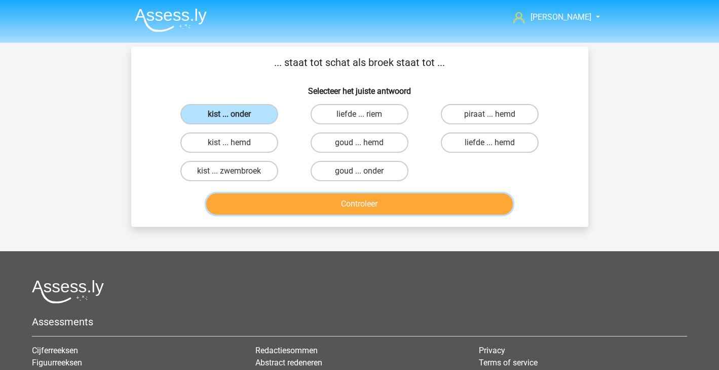
click at [295, 194] on button "Controleer" at bounding box center [359, 203] width 307 height 21
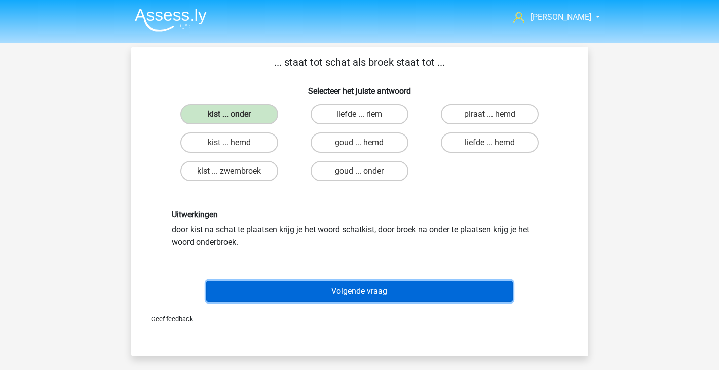
click at [326, 294] on button "Volgende vraag" at bounding box center [359, 290] width 307 height 21
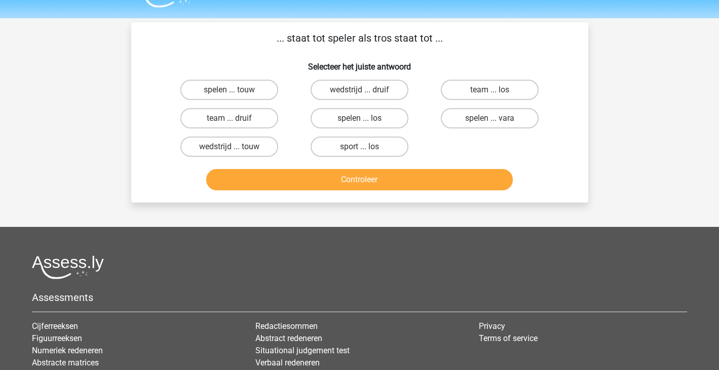
scroll to position [47, 0]
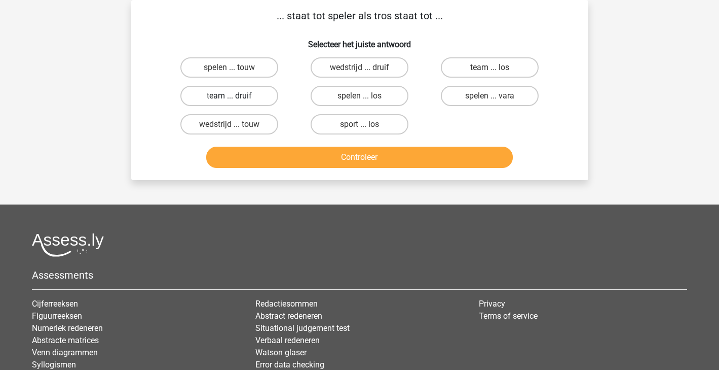
click at [223, 93] on label "team ... druif" at bounding box center [230, 96] width 98 height 20
click at [229, 96] on input "team ... druif" at bounding box center [232, 99] width 7 height 7
radio input "true"
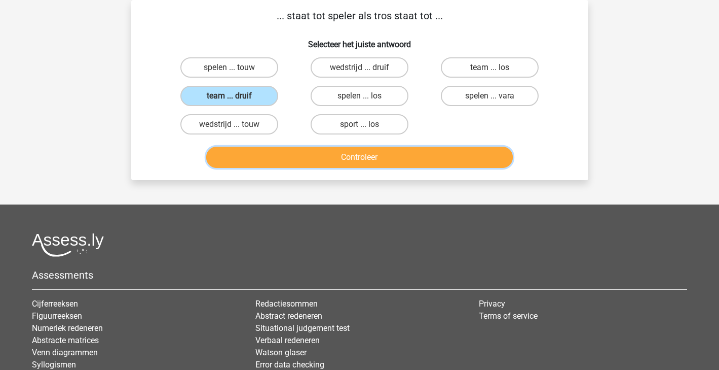
click at [395, 162] on button "Controleer" at bounding box center [359, 157] width 307 height 21
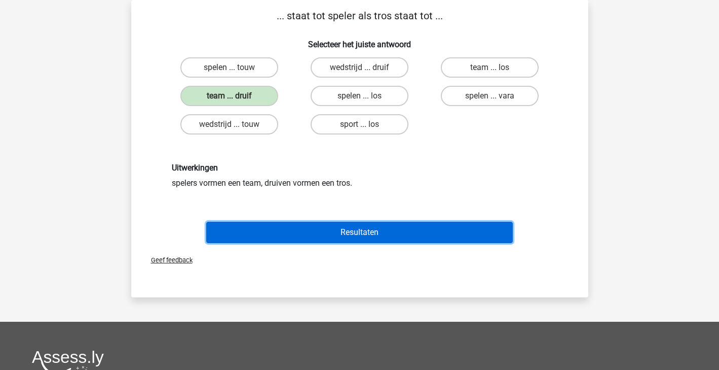
click at [369, 238] on button "Resultaten" at bounding box center [359, 232] width 307 height 21
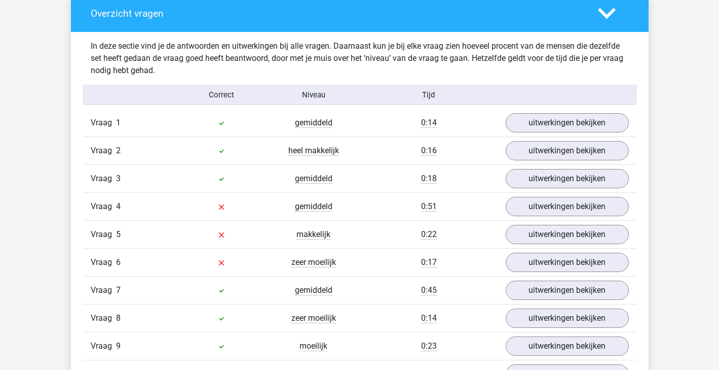
scroll to position [593, 0]
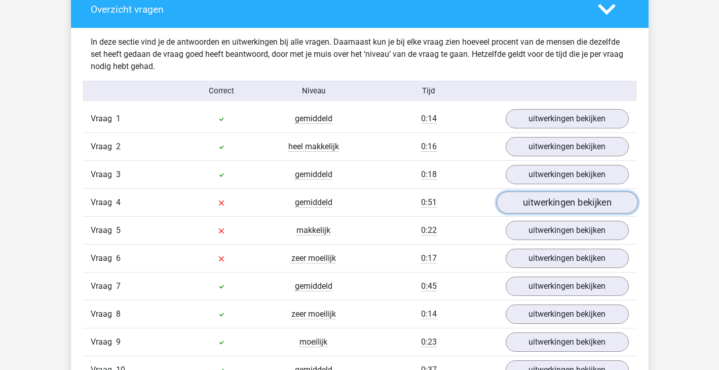
click at [554, 208] on link "uitwerkingen bekijken" at bounding box center [566, 202] width 141 height 22
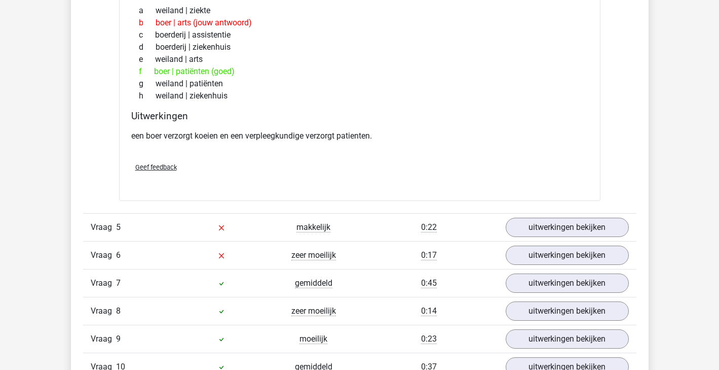
scroll to position [865, 0]
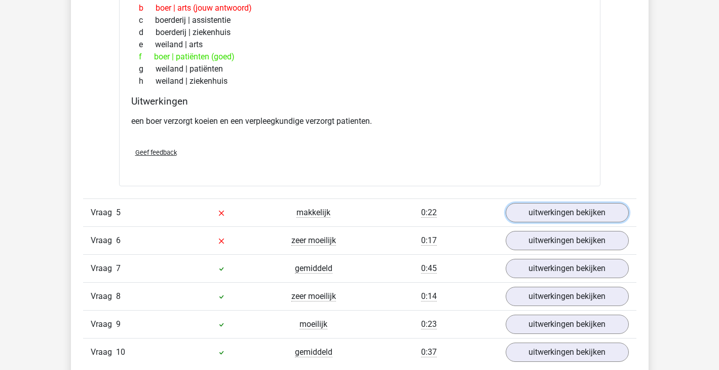
click at [554, 208] on link "uitwerkingen bekijken" at bounding box center [567, 212] width 123 height 19
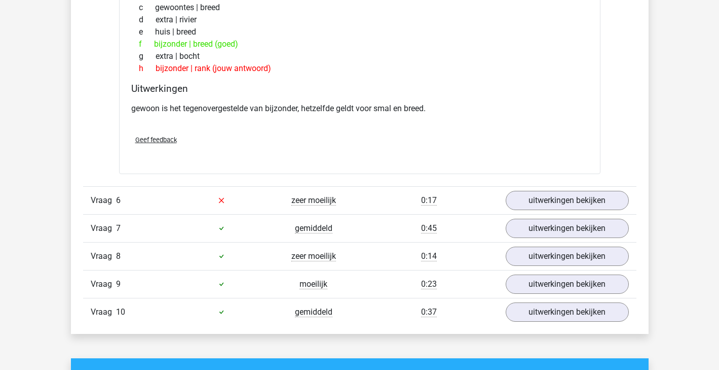
scroll to position [1157, 0]
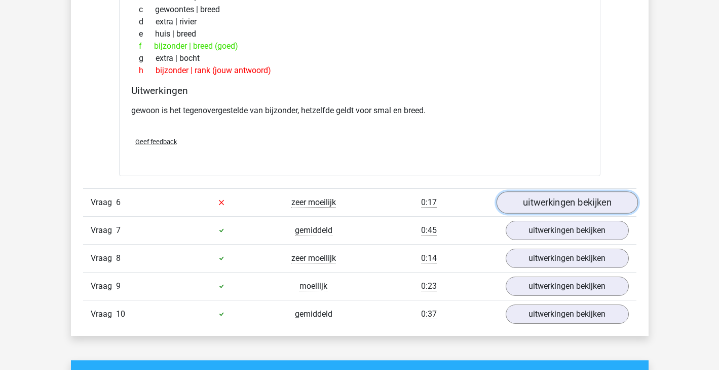
click at [567, 191] on link "uitwerkingen bekijken" at bounding box center [566, 202] width 141 height 22
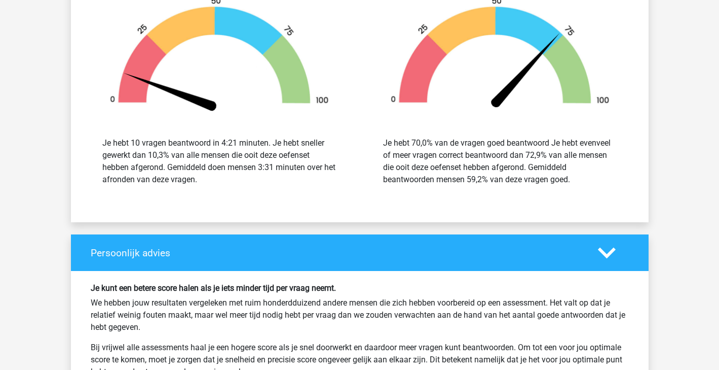
scroll to position [2076, 0]
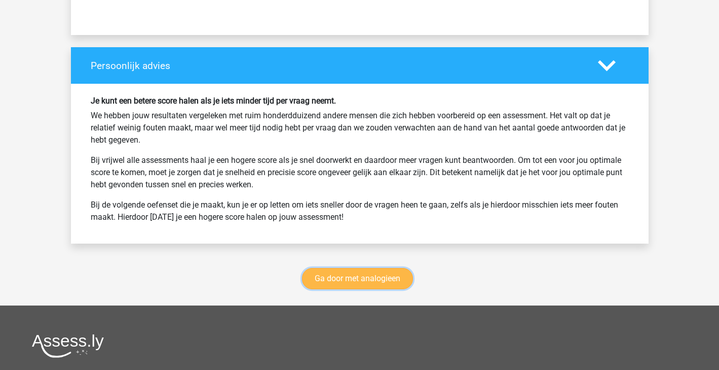
click at [358, 277] on link "Ga door met analogieen" at bounding box center [357, 278] width 111 height 21
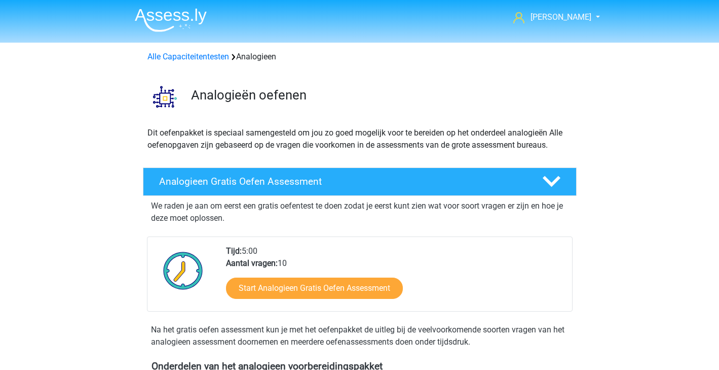
scroll to position [416, 0]
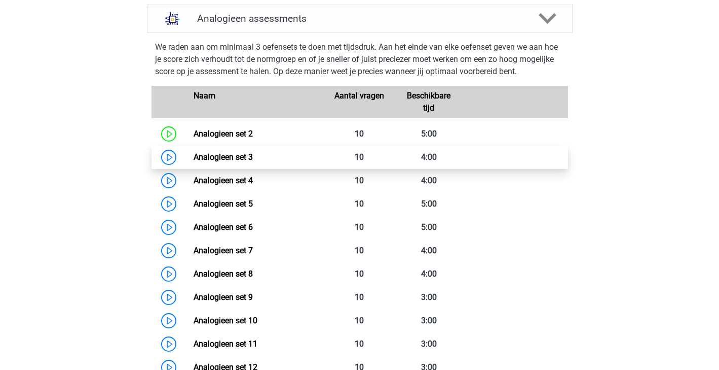
click at [223, 158] on link "Analogieen set 3" at bounding box center [223, 157] width 59 height 10
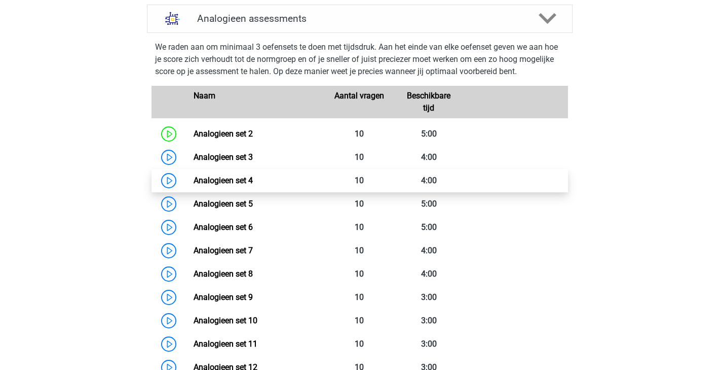
click at [236, 178] on link "Analogieen set 4" at bounding box center [223, 180] width 59 height 10
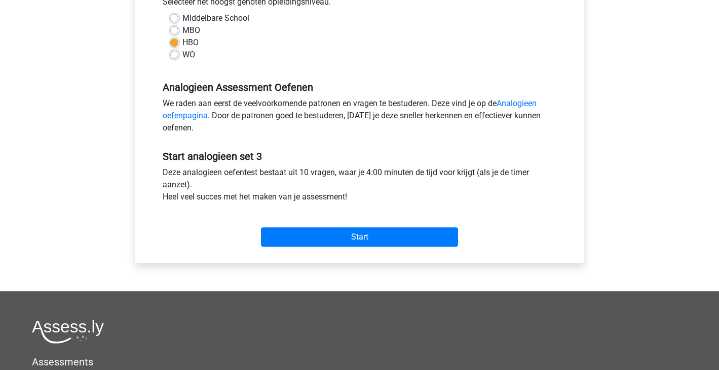
scroll to position [271, 0]
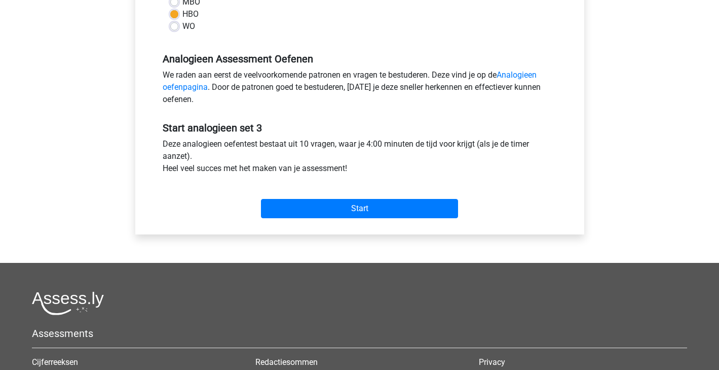
click at [331, 192] on div "Start" at bounding box center [360, 200] width 410 height 35
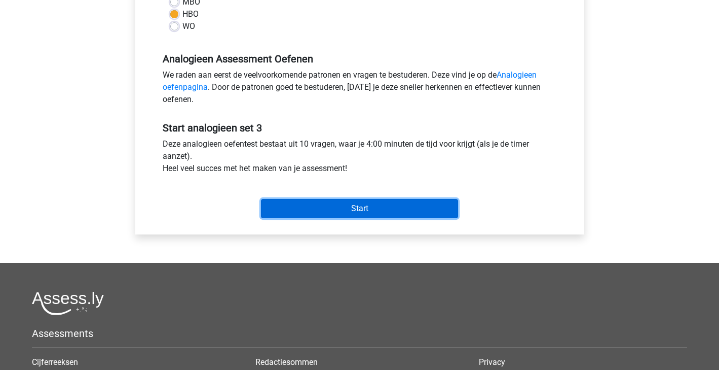
click at [334, 206] on input "Start" at bounding box center [359, 208] width 197 height 19
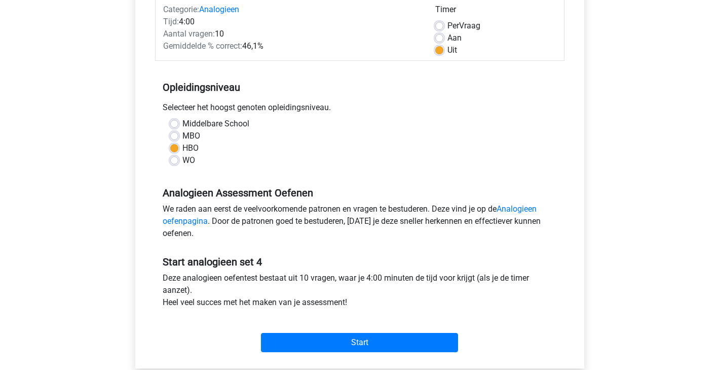
scroll to position [151, 0]
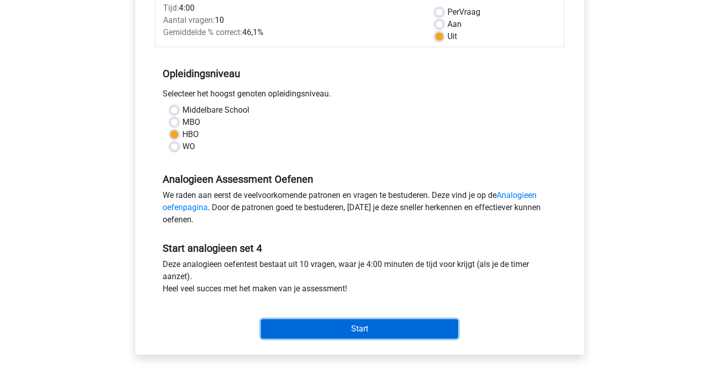
click at [333, 332] on input "Start" at bounding box center [359, 328] width 197 height 19
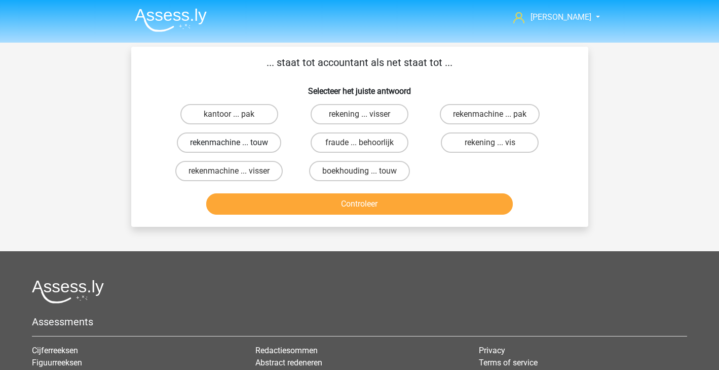
click at [232, 139] on label "rekenmachine ... touw" at bounding box center [229, 142] width 104 height 20
click at [232, 142] on input "rekenmachine ... touw" at bounding box center [232, 145] width 7 height 7
radio input "true"
click at [266, 175] on label "rekenmachine ... visser" at bounding box center [228, 171] width 107 height 20
click at [236, 175] on input "rekenmachine ... visser" at bounding box center [232, 174] width 7 height 7
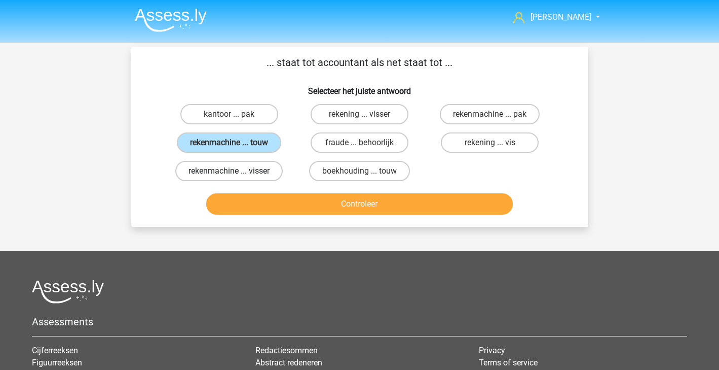
radio input "true"
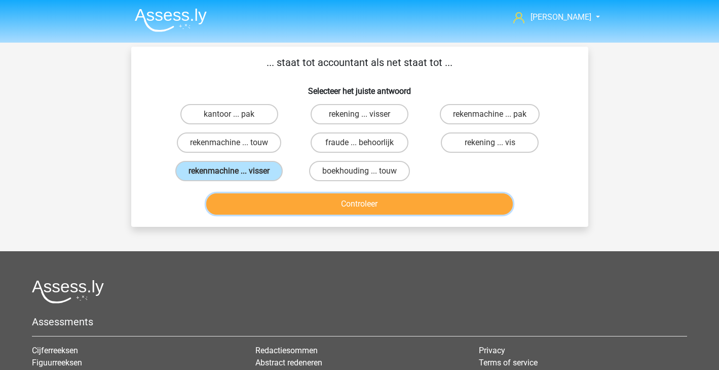
click at [374, 205] on button "Controleer" at bounding box center [359, 203] width 307 height 21
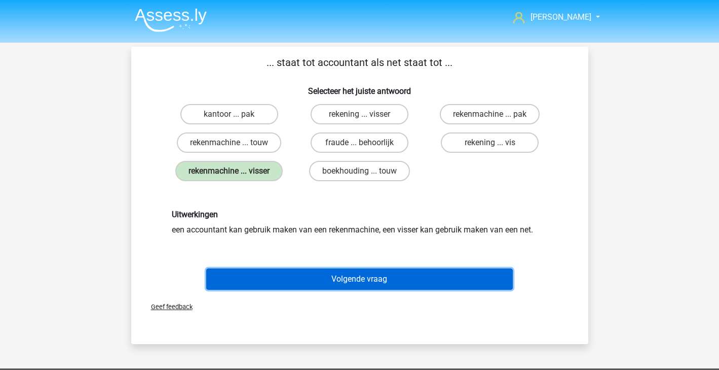
click at [359, 281] on button "Volgende vraag" at bounding box center [359, 278] width 307 height 21
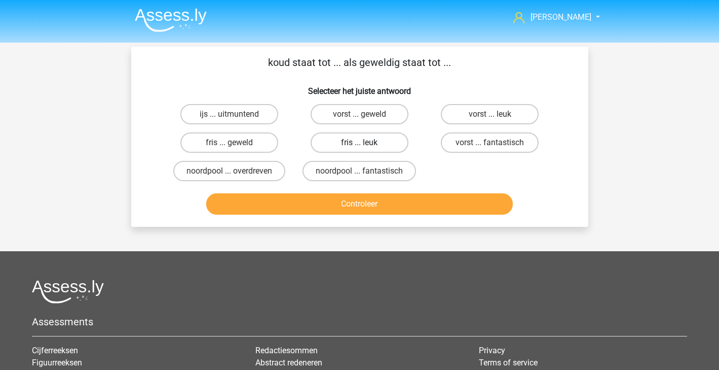
click at [371, 148] on label "fris ... leuk" at bounding box center [360, 142] width 98 height 20
click at [366, 148] on input "fris ... leuk" at bounding box center [362, 145] width 7 height 7
radio input "true"
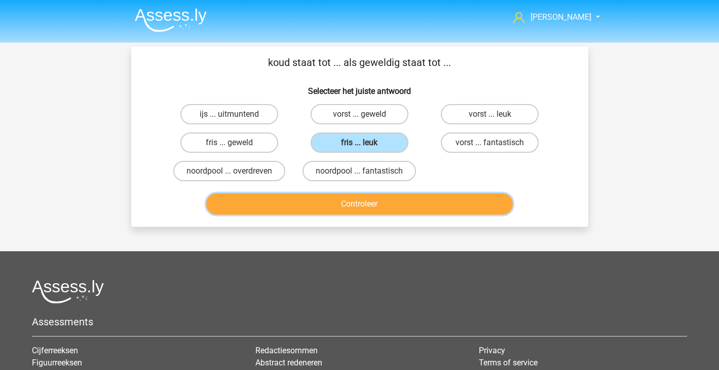
click at [361, 208] on button "Controleer" at bounding box center [359, 203] width 307 height 21
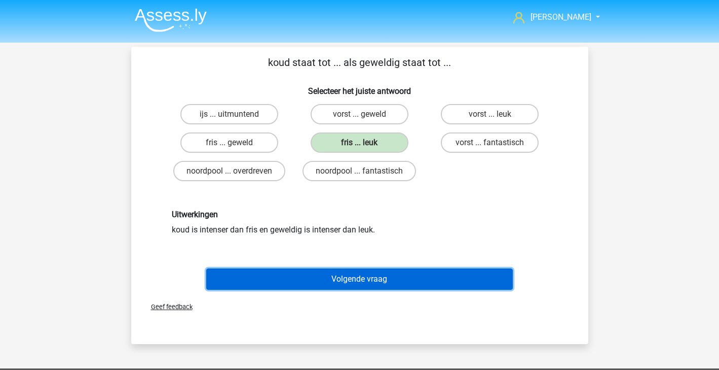
click at [355, 279] on button "Volgende vraag" at bounding box center [359, 278] width 307 height 21
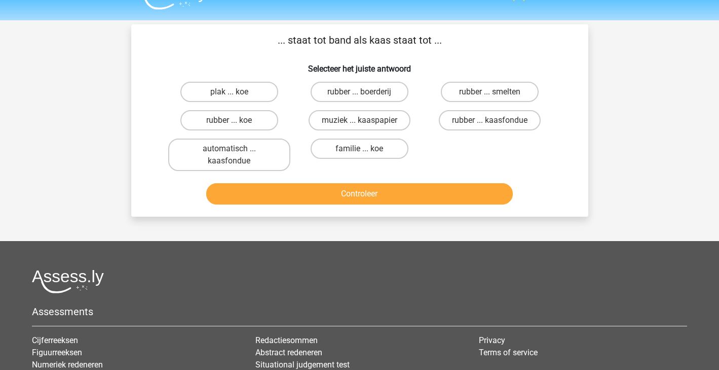
scroll to position [21, 0]
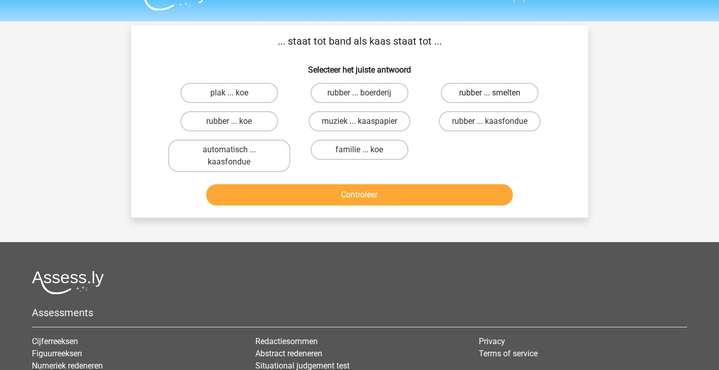
click at [511, 94] on label "rubber ... smelten" at bounding box center [490, 93] width 98 height 20
click at [497, 94] on input "rubber ... smelten" at bounding box center [493, 96] width 7 height 7
radio input "true"
click at [445, 205] on div "Controleer" at bounding box center [359, 196] width 391 height 25
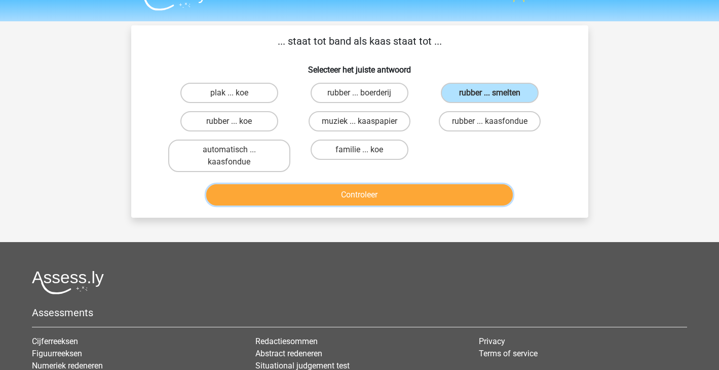
click at [464, 189] on button "Controleer" at bounding box center [359, 194] width 307 height 21
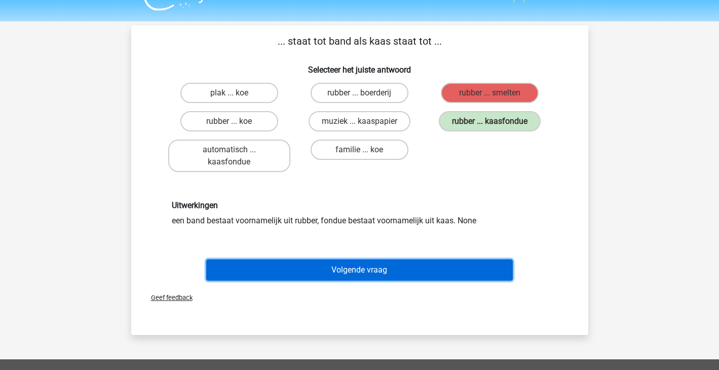
click at [420, 271] on button "Volgende vraag" at bounding box center [359, 269] width 307 height 21
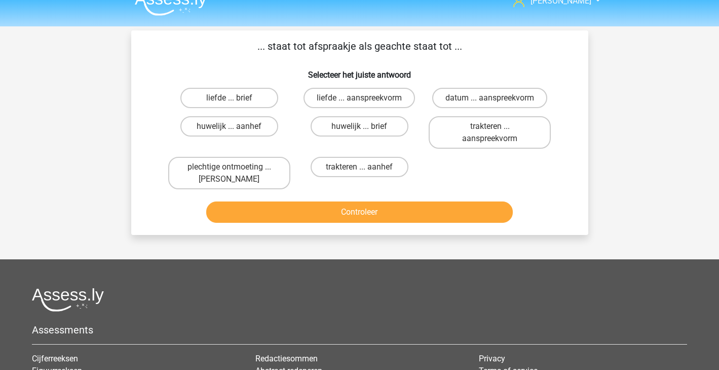
scroll to position [6, 0]
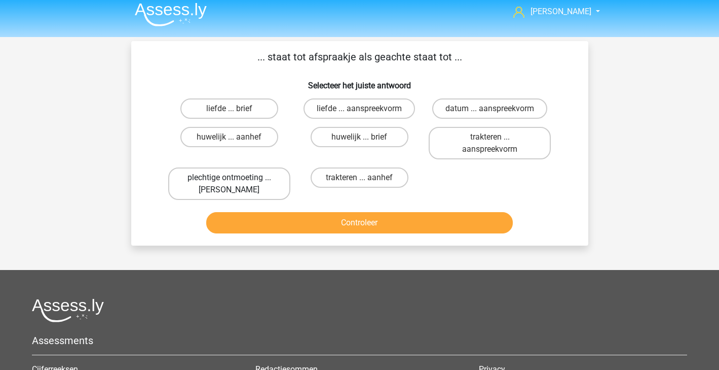
click at [258, 172] on label "plechtige ontmoeting ... hoi" at bounding box center [229, 183] width 122 height 32
click at [236, 177] on input "plechtige ontmoeting ... hoi" at bounding box center [232, 180] width 7 height 7
radio input "true"
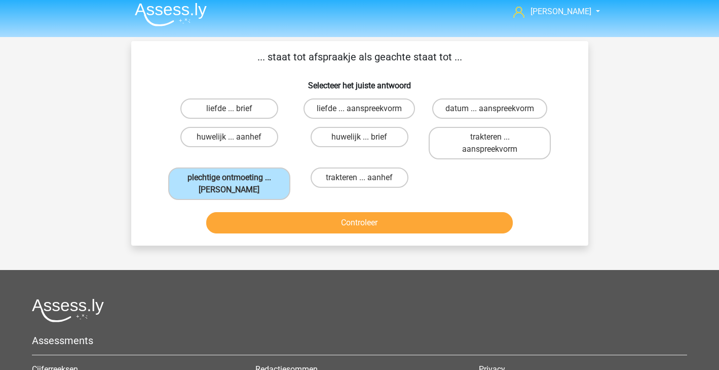
click at [285, 236] on div "Controleer" at bounding box center [359, 224] width 391 height 25
click at [307, 226] on button "Controleer" at bounding box center [359, 222] width 307 height 21
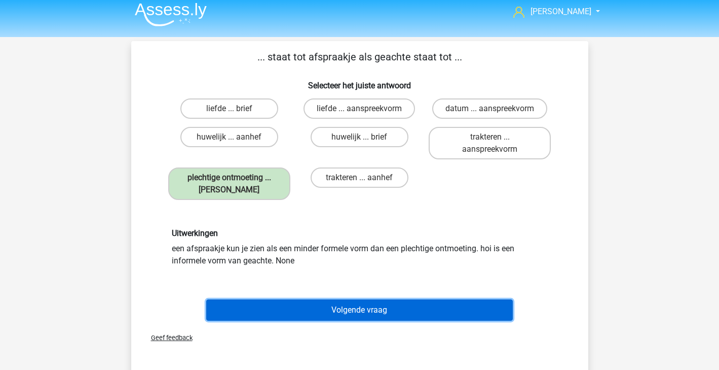
click at [347, 310] on button "Volgende vraag" at bounding box center [359, 309] width 307 height 21
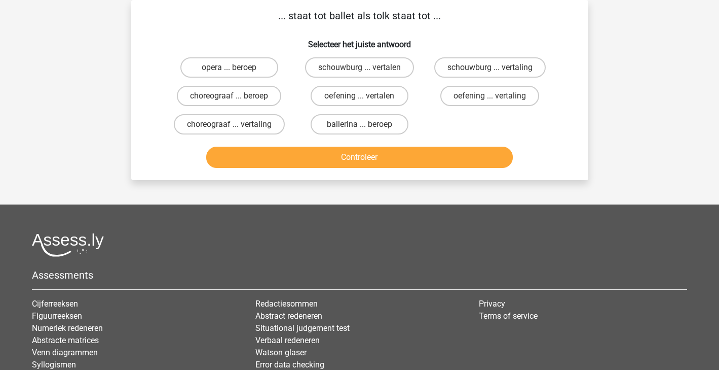
scroll to position [0, 0]
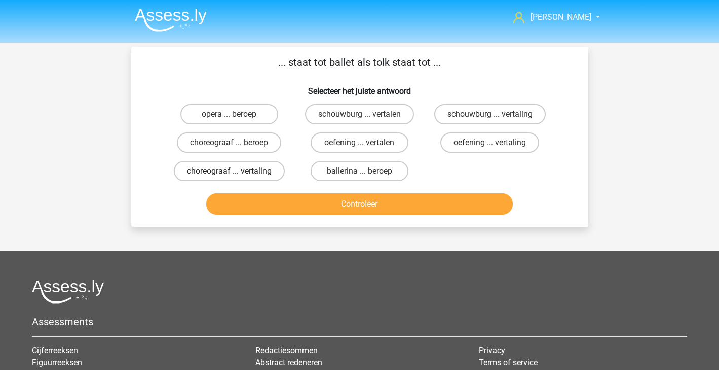
click at [261, 180] on label "choreograaf ... vertaling" at bounding box center [229, 171] width 111 height 20
click at [236, 177] on input "choreograaf ... vertaling" at bounding box center [232, 174] width 7 height 7
radio input "true"
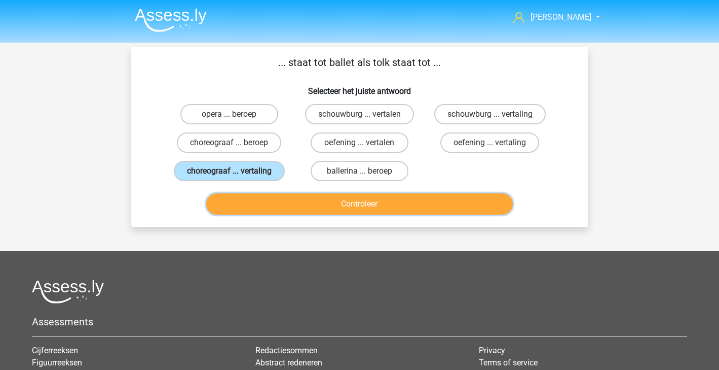
click at [388, 202] on button "Controleer" at bounding box center [359, 203] width 307 height 21
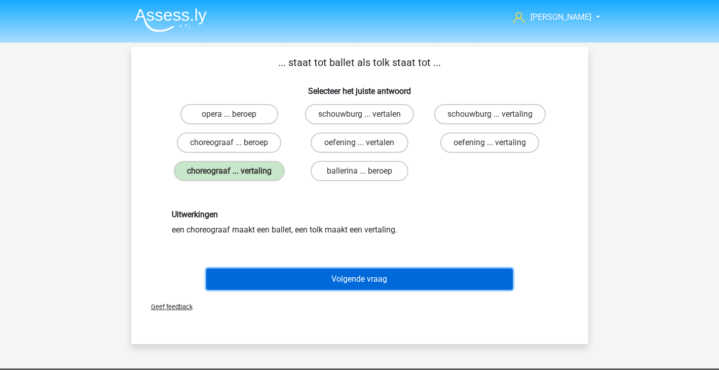
click at [382, 279] on button "Volgende vraag" at bounding box center [359, 278] width 307 height 21
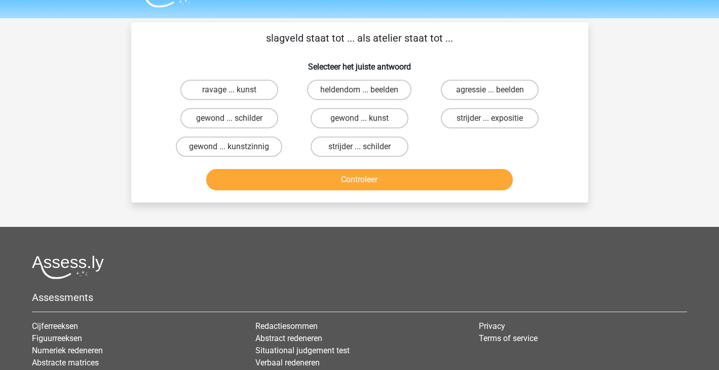
scroll to position [47, 0]
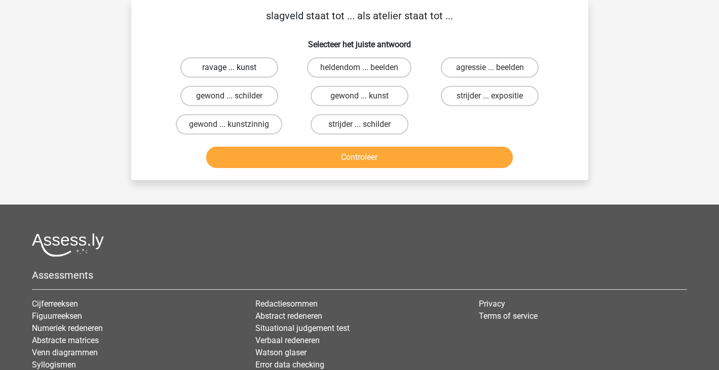
click at [219, 67] on label "ravage ... kunst" at bounding box center [230, 67] width 98 height 20
click at [229, 67] on input "ravage ... kunst" at bounding box center [232, 70] width 7 height 7
radio input "true"
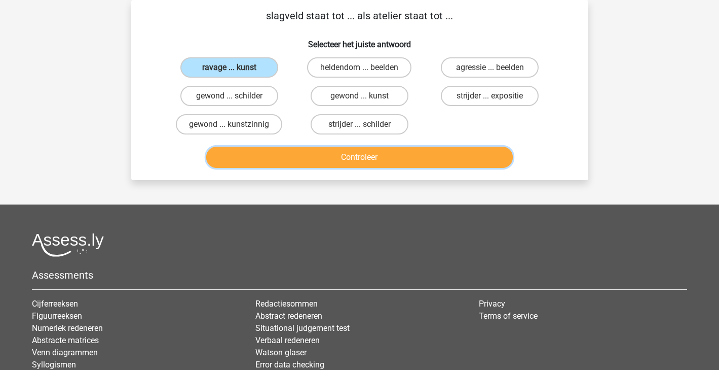
click at [295, 152] on button "Controleer" at bounding box center [359, 157] width 307 height 21
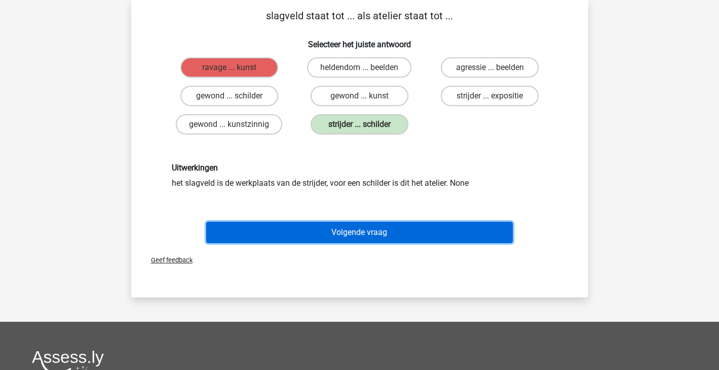
click at [320, 239] on button "Volgende vraag" at bounding box center [359, 232] width 307 height 21
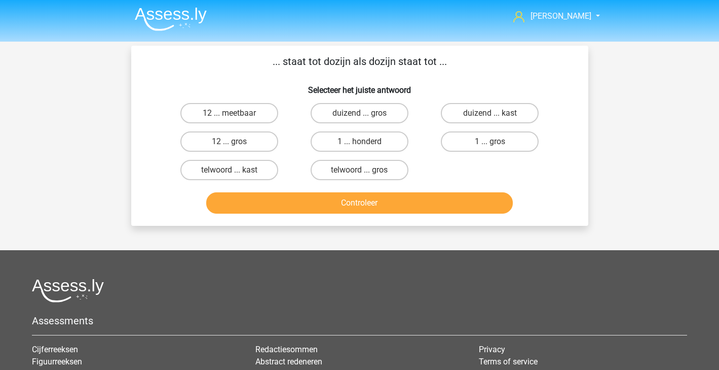
scroll to position [0, 0]
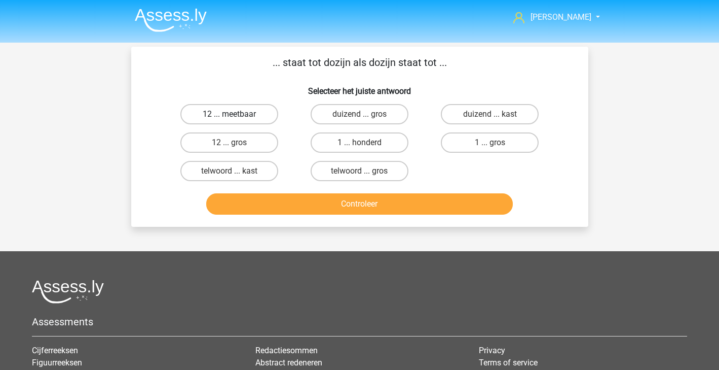
click at [262, 117] on label "12 ... meetbaar" at bounding box center [230, 114] width 98 height 20
click at [236, 117] on input "12 ... meetbaar" at bounding box center [232, 117] width 7 height 7
radio input "true"
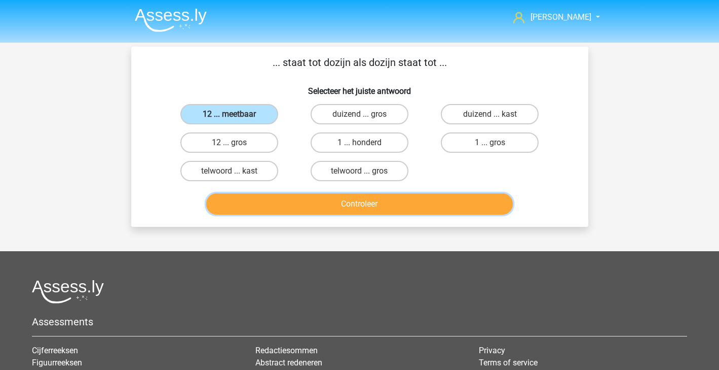
click at [318, 209] on button "Controleer" at bounding box center [359, 203] width 307 height 21
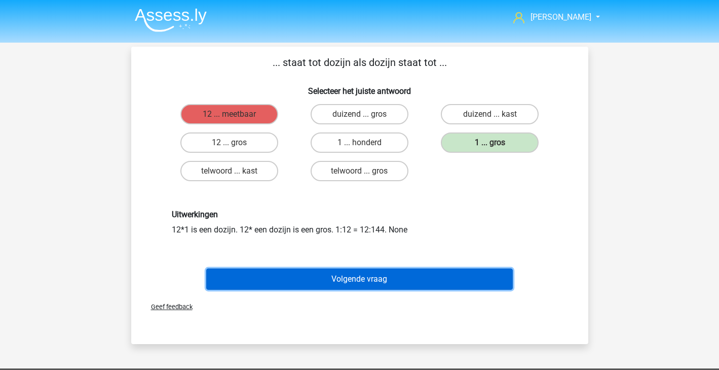
click at [376, 272] on button "Volgende vraag" at bounding box center [359, 278] width 307 height 21
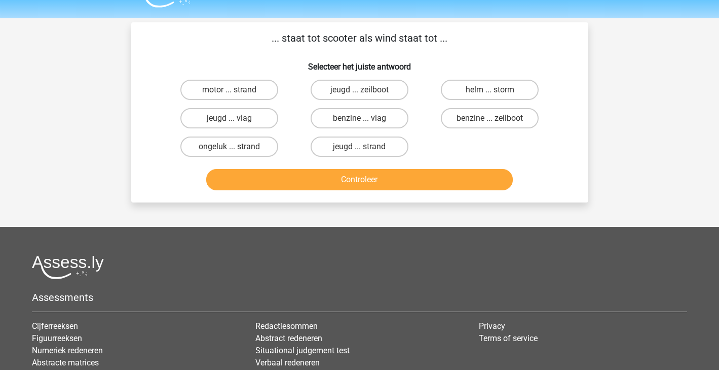
scroll to position [47, 0]
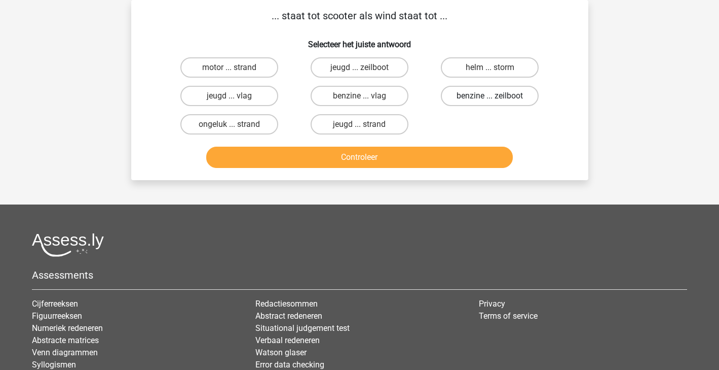
click at [511, 100] on label "benzine ... zeilboot" at bounding box center [490, 96] width 98 height 20
click at [497, 100] on input "benzine ... zeilboot" at bounding box center [493, 99] width 7 height 7
radio input "true"
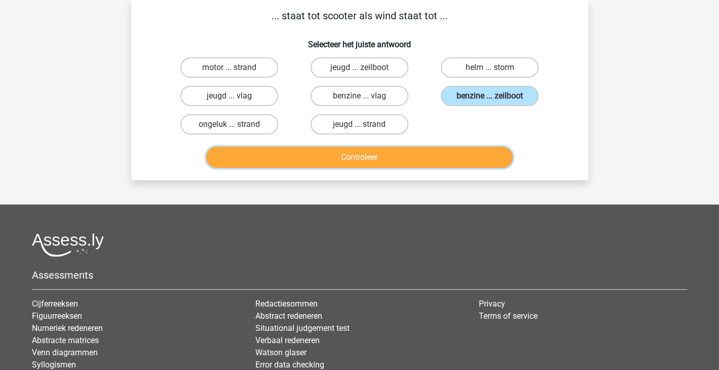
click at [476, 151] on button "Controleer" at bounding box center [359, 157] width 307 height 21
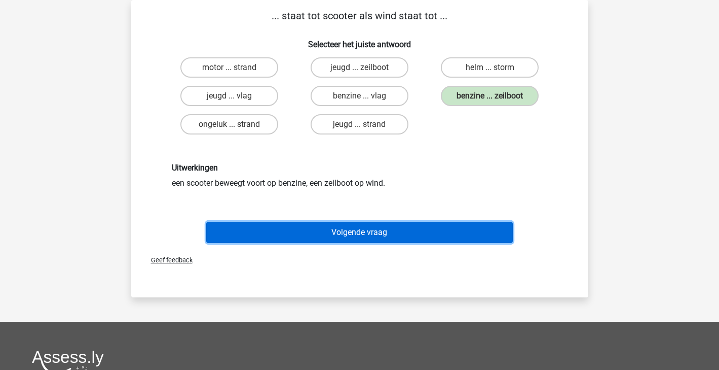
click at [414, 232] on button "Volgende vraag" at bounding box center [359, 232] width 307 height 21
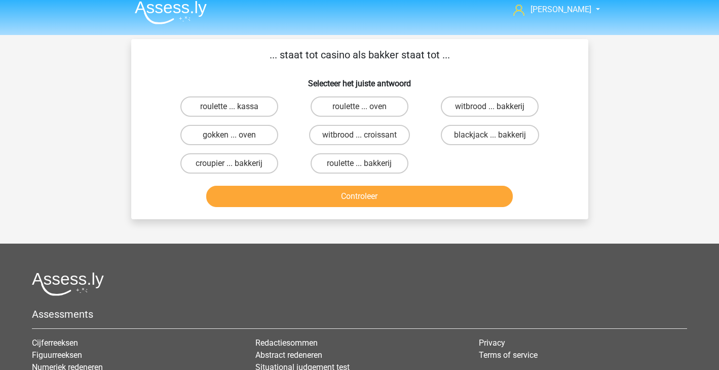
scroll to position [9, 0]
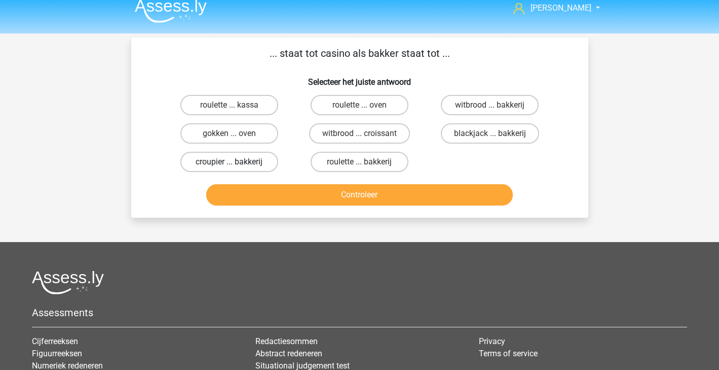
click at [232, 168] on label "croupier ... bakkerij" at bounding box center [230, 162] width 98 height 20
click at [232, 168] on input "croupier ... bakkerij" at bounding box center [232, 165] width 7 height 7
radio input "true"
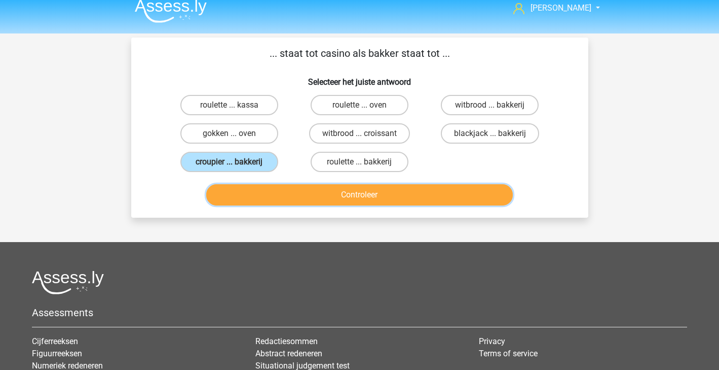
click at [289, 196] on button "Controleer" at bounding box center [359, 194] width 307 height 21
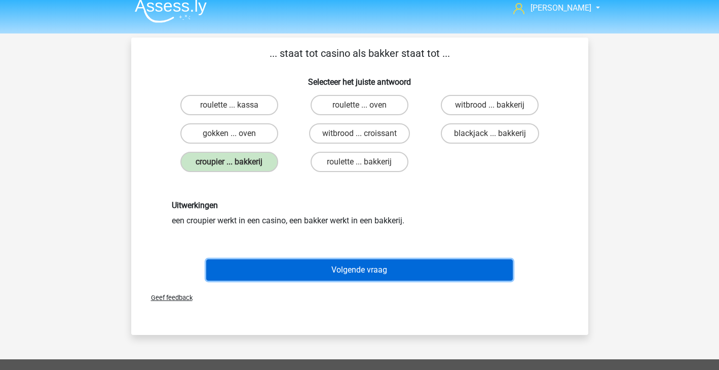
click at [303, 271] on button "Volgende vraag" at bounding box center [359, 269] width 307 height 21
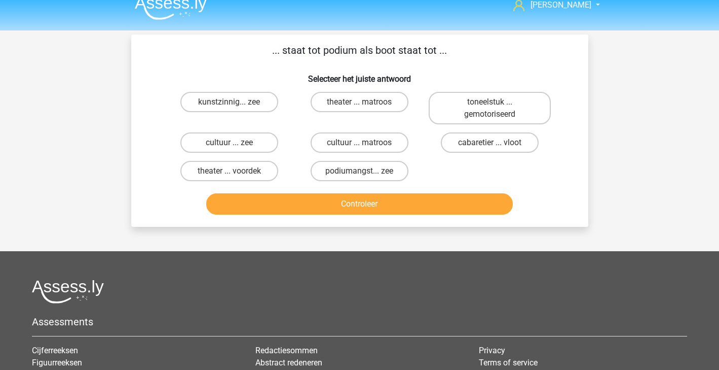
scroll to position [0, 0]
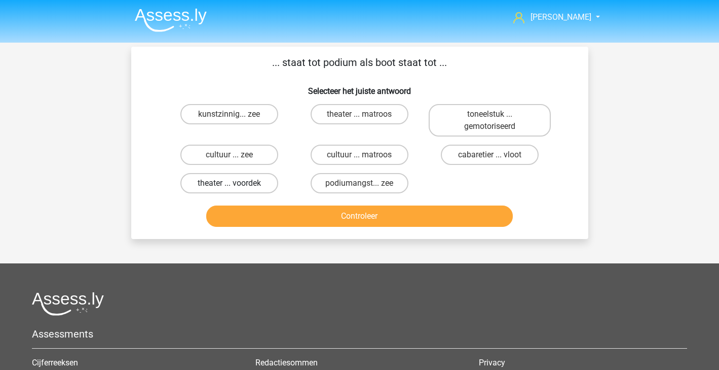
click at [242, 188] on label "theater ... voordek" at bounding box center [230, 183] width 98 height 20
click at [236, 188] on input "theater ... voordek" at bounding box center [232, 186] width 7 height 7
radio input "true"
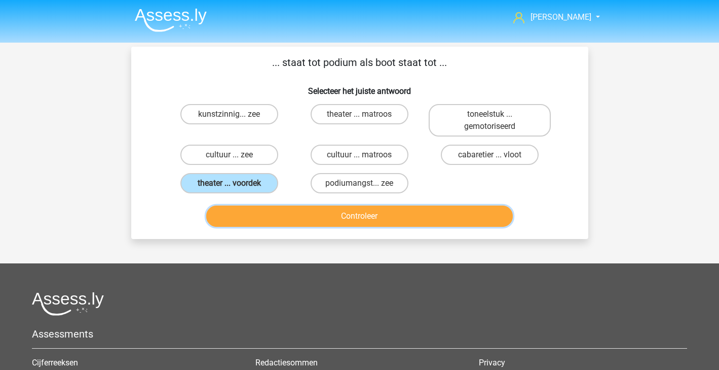
click at [269, 213] on button "Controleer" at bounding box center [359, 215] width 307 height 21
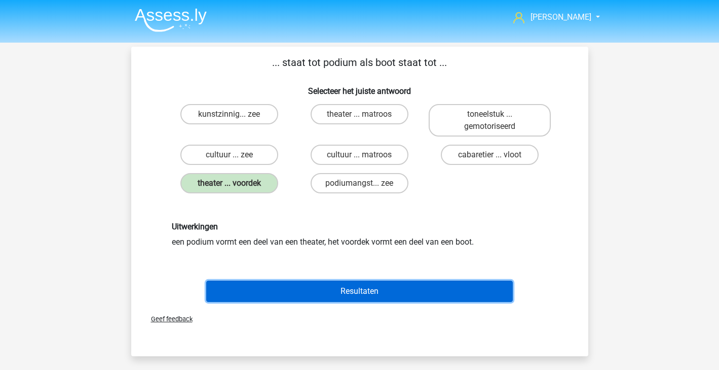
click at [369, 293] on button "Resultaten" at bounding box center [359, 290] width 307 height 21
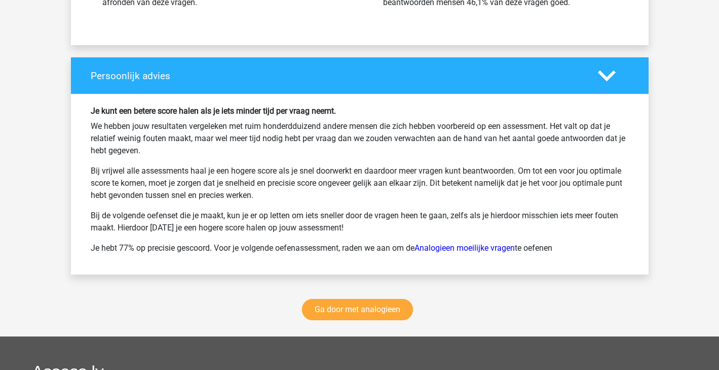
scroll to position [1526, 0]
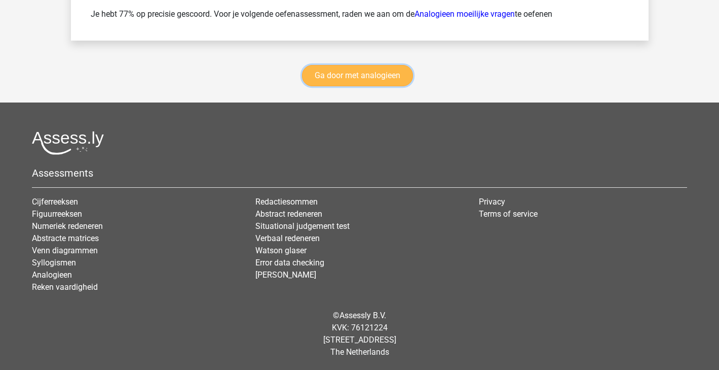
click at [373, 80] on link "Ga door met analogieen" at bounding box center [357, 75] width 111 height 21
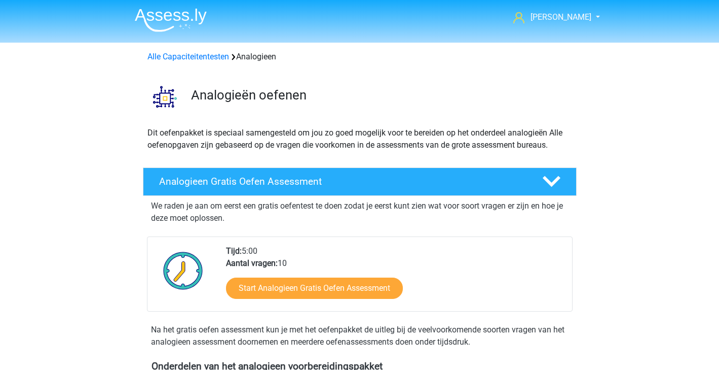
scroll to position [416, 0]
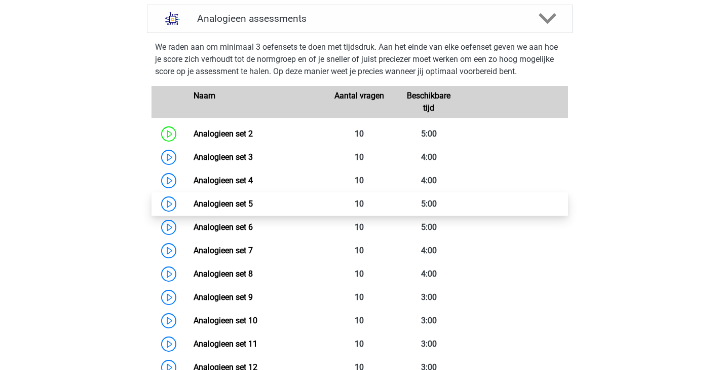
click at [232, 199] on link "Analogieen set 5" at bounding box center [223, 204] width 59 height 10
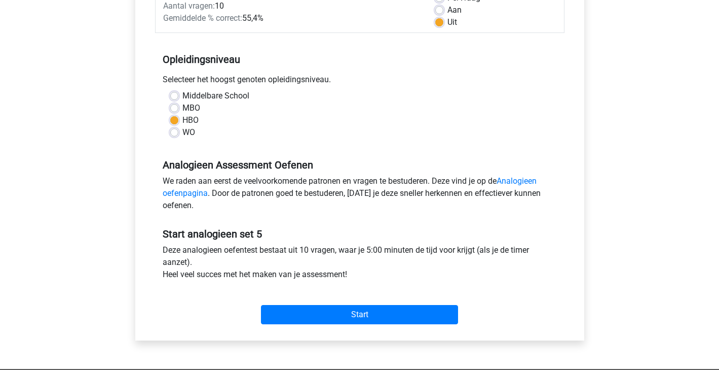
scroll to position [232, 0]
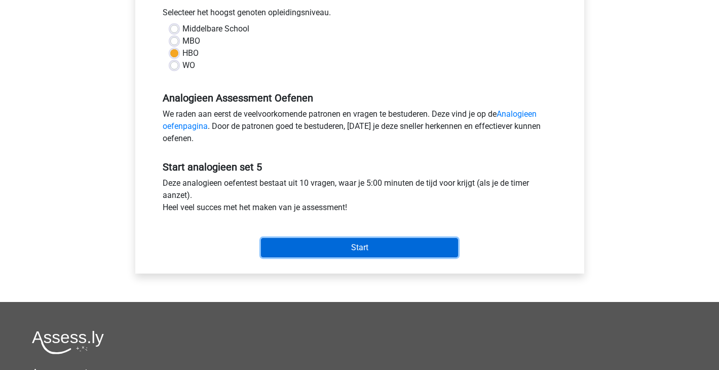
click at [378, 254] on input "Start" at bounding box center [359, 247] width 197 height 19
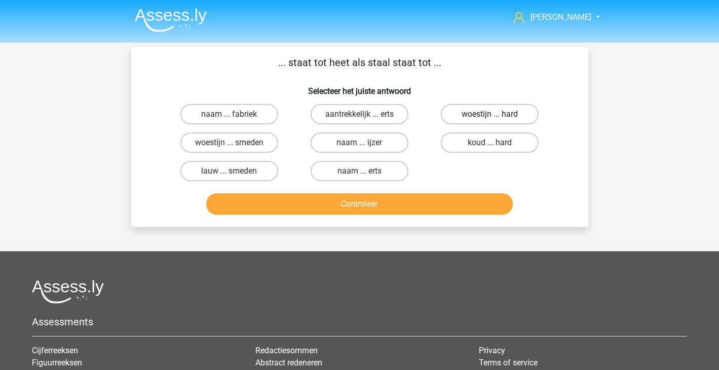
click at [518, 112] on label "woestijn ... hard" at bounding box center [490, 114] width 98 height 20
click at [497, 114] on input "woestijn ... hard" at bounding box center [493, 117] width 7 height 7
radio input "true"
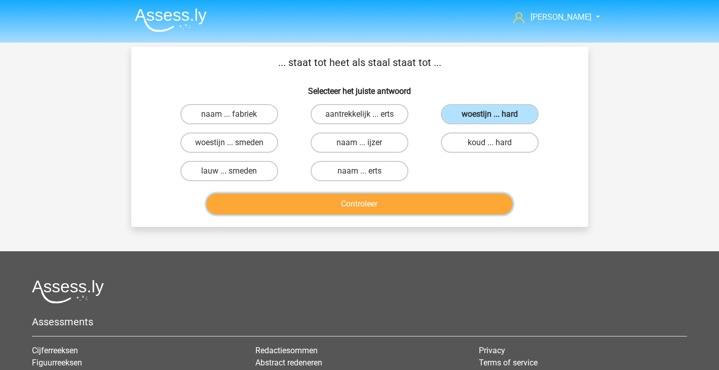
click at [424, 206] on button "Controleer" at bounding box center [359, 203] width 307 height 21
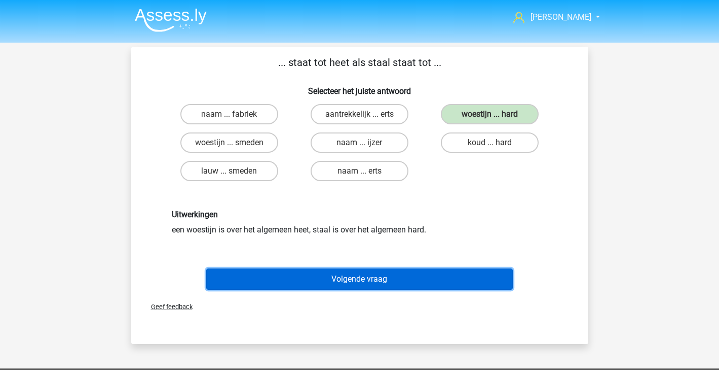
click at [390, 272] on button "Volgende vraag" at bounding box center [359, 278] width 307 height 21
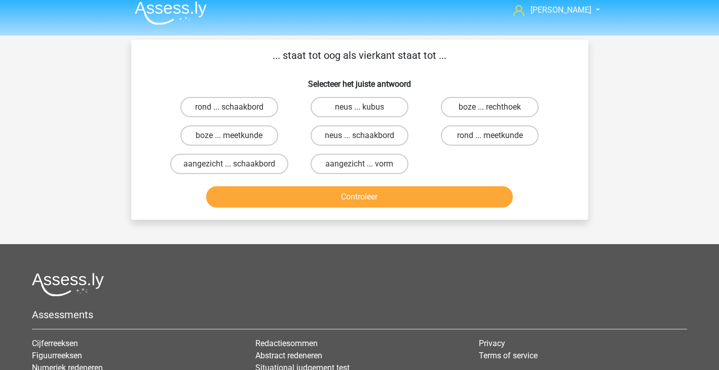
scroll to position [4, 0]
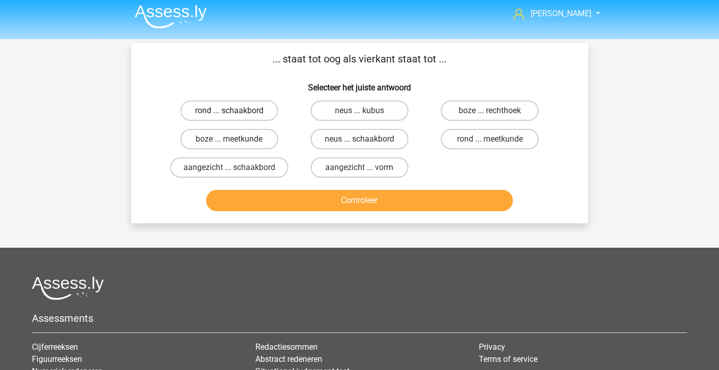
click at [249, 111] on label "rond ... schaakbord" at bounding box center [230, 110] width 98 height 20
click at [236, 111] on input "rond ... schaakbord" at bounding box center [232, 114] width 7 height 7
radio input "true"
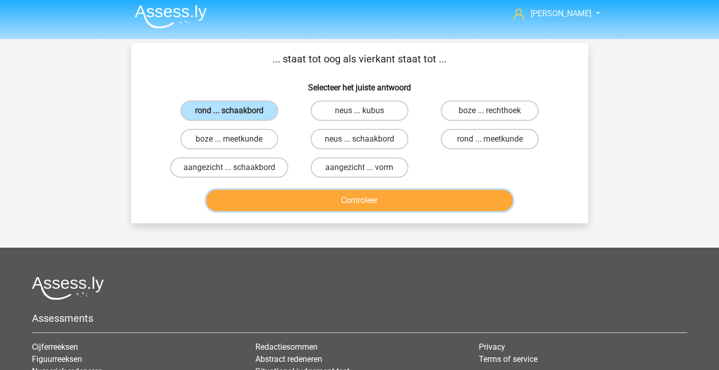
click at [337, 196] on button "Controleer" at bounding box center [359, 200] width 307 height 21
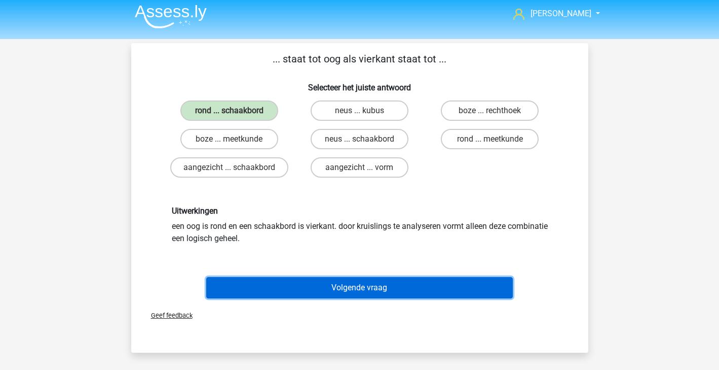
click at [339, 293] on button "Volgende vraag" at bounding box center [359, 287] width 307 height 21
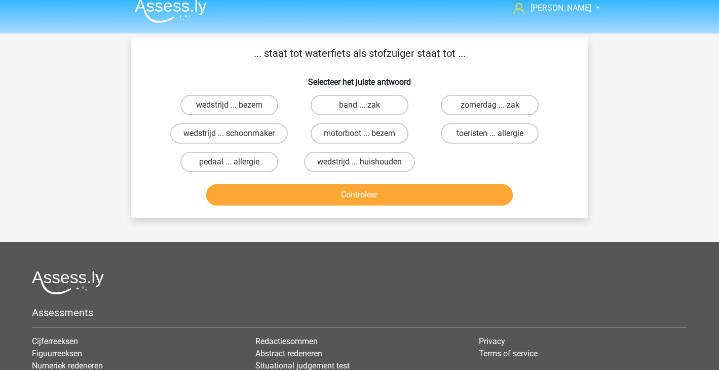
scroll to position [0, 0]
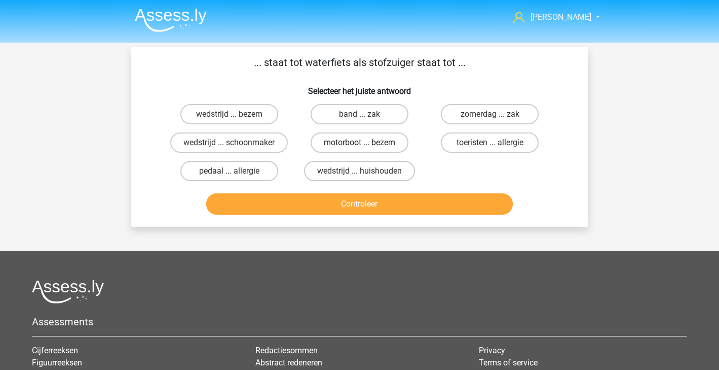
click at [388, 138] on label "motorboot ... bezem" at bounding box center [360, 142] width 98 height 20
click at [366, 142] on input "motorboot ... bezem" at bounding box center [362, 145] width 7 height 7
radio input "true"
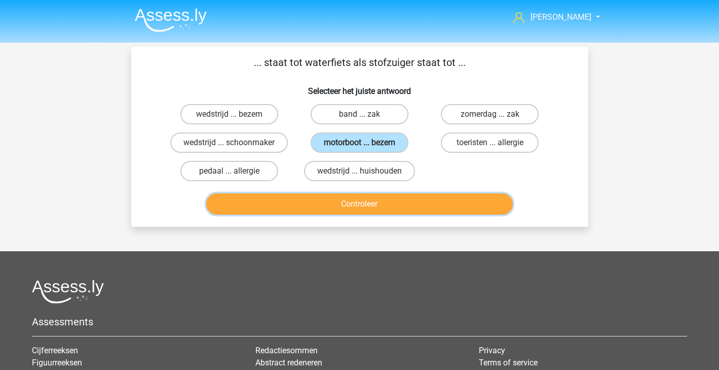
click at [387, 205] on button "Controleer" at bounding box center [359, 203] width 307 height 21
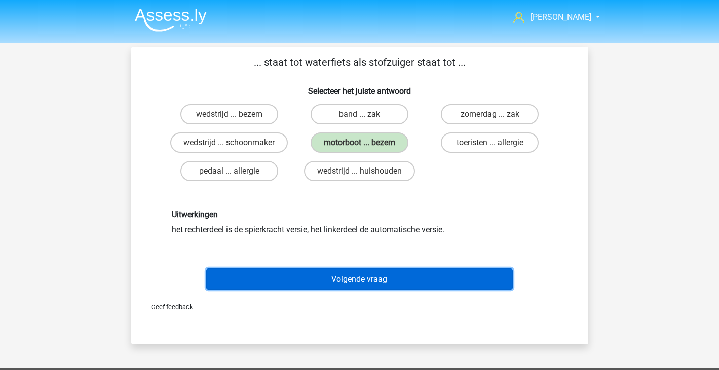
click at [334, 279] on button "Volgende vraag" at bounding box center [359, 278] width 307 height 21
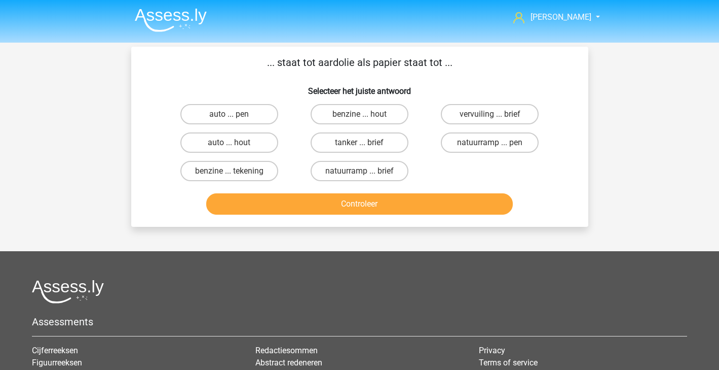
click at [366, 119] on input "benzine ... hout" at bounding box center [362, 117] width 7 height 7
radio input "true"
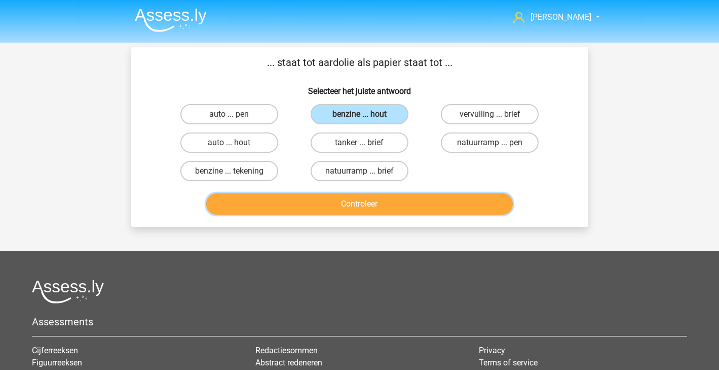
click at [361, 208] on button "Controleer" at bounding box center [359, 203] width 307 height 21
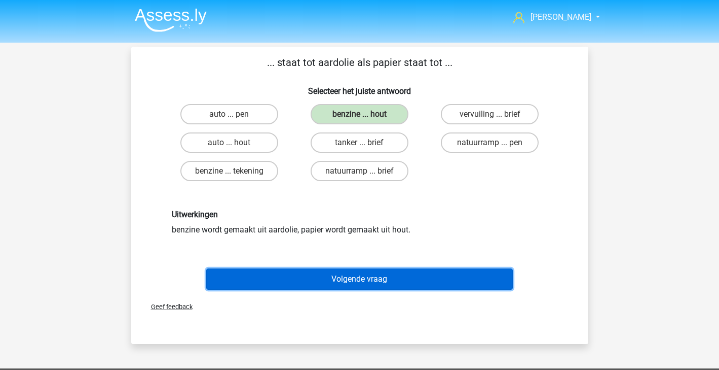
click at [310, 274] on button "Volgende vraag" at bounding box center [359, 278] width 307 height 21
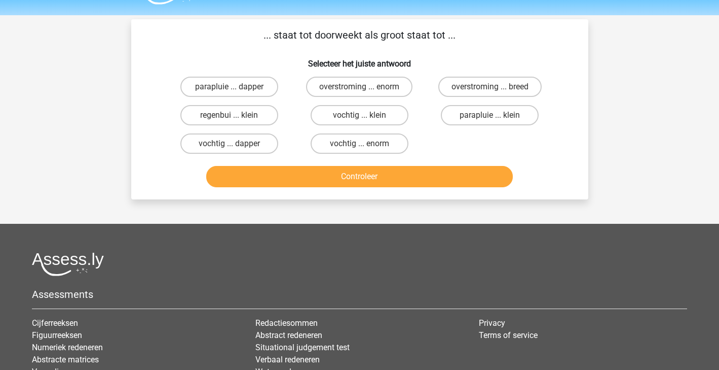
scroll to position [23, 0]
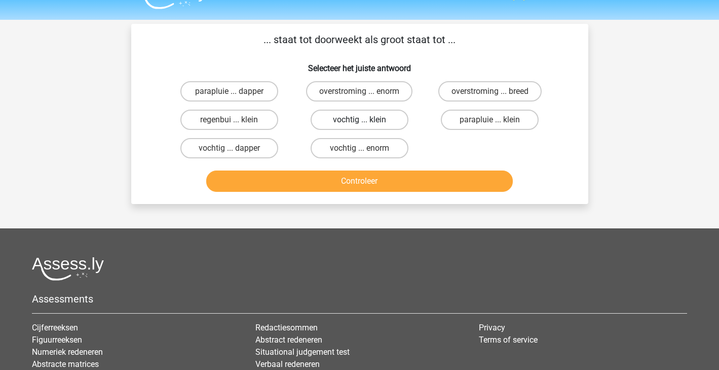
click at [376, 122] on label "vochtig ... klein" at bounding box center [360, 120] width 98 height 20
click at [366, 122] on input "vochtig ... klein" at bounding box center [362, 123] width 7 height 7
radio input "true"
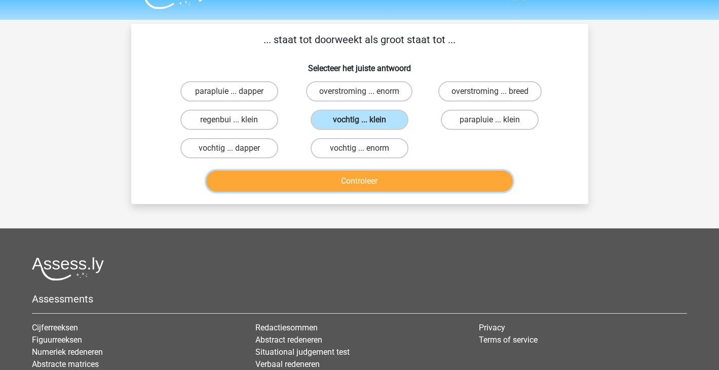
click at [410, 173] on button "Controleer" at bounding box center [359, 180] width 307 height 21
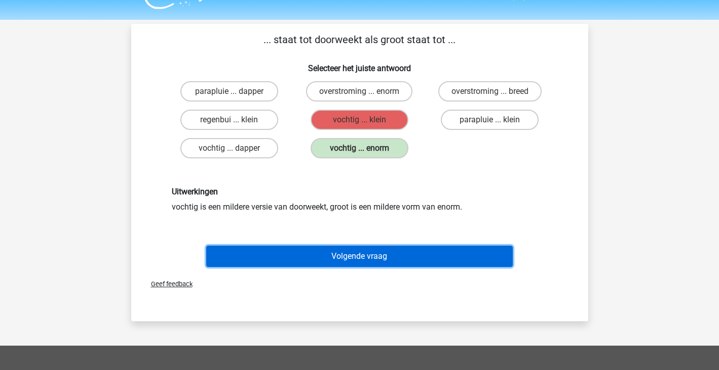
click at [239, 255] on button "Volgende vraag" at bounding box center [359, 255] width 307 height 21
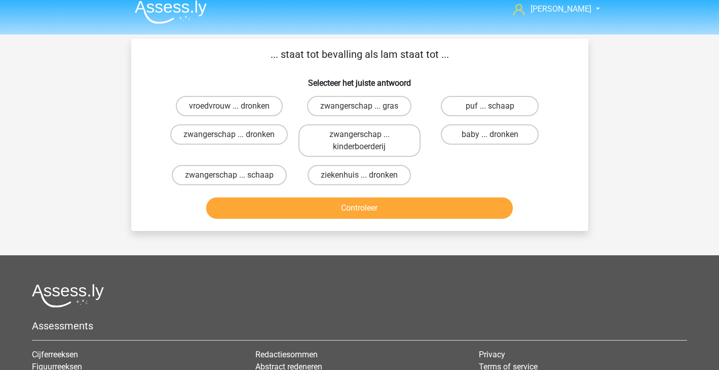
scroll to position [0, 0]
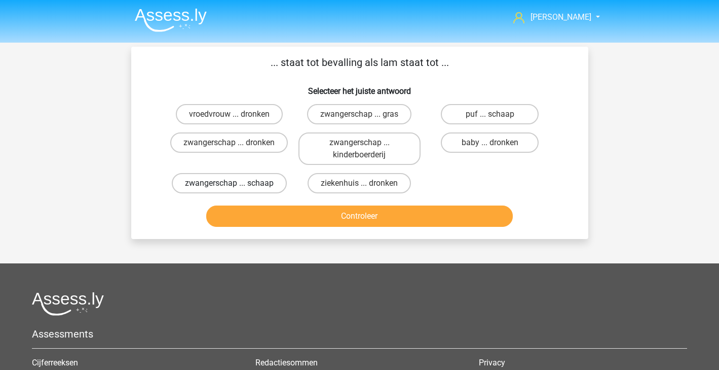
click at [239, 179] on label "zwangerschap ... schaap" at bounding box center [229, 183] width 115 height 20
click at [236, 183] on input "zwangerschap ... schaap" at bounding box center [232, 186] width 7 height 7
radio input "true"
click at [340, 201] on div "Controleer" at bounding box center [360, 213] width 425 height 33
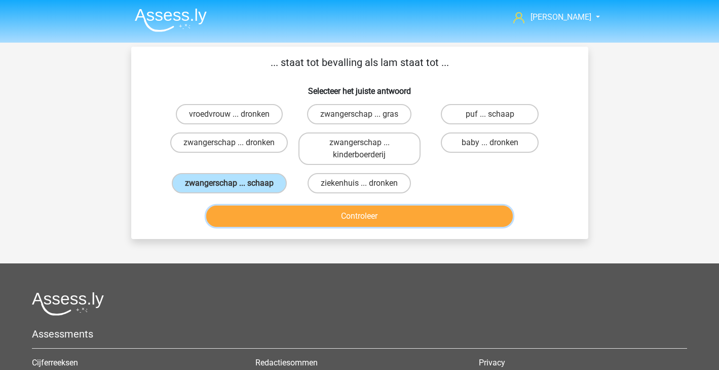
click at [339, 215] on button "Controleer" at bounding box center [359, 215] width 307 height 21
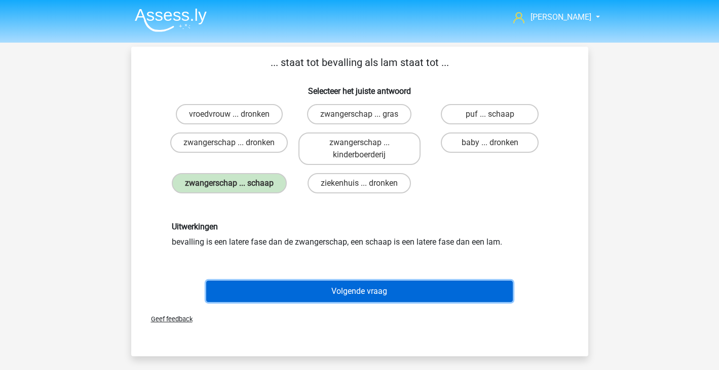
click at [351, 289] on button "Volgende vraag" at bounding box center [359, 290] width 307 height 21
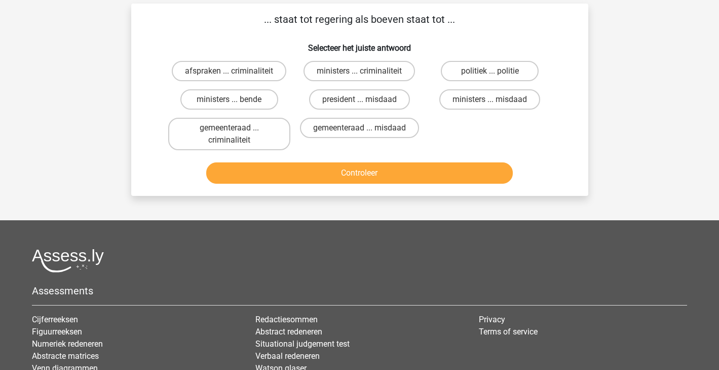
scroll to position [47, 0]
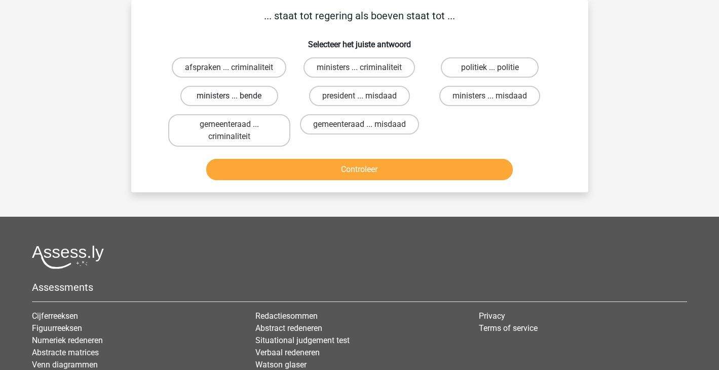
click at [244, 101] on label "ministers ... bende" at bounding box center [230, 96] width 98 height 20
click at [236, 101] on input "ministers ... bende" at bounding box center [232, 99] width 7 height 7
radio input "true"
click at [333, 168] on button "Controleer" at bounding box center [359, 169] width 307 height 21
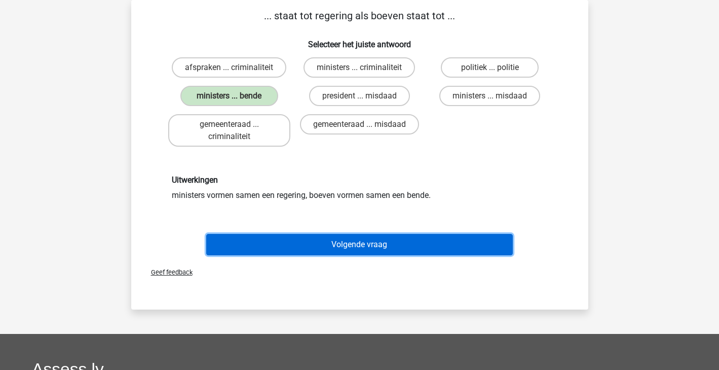
click at [387, 243] on button "Volgende vraag" at bounding box center [359, 244] width 307 height 21
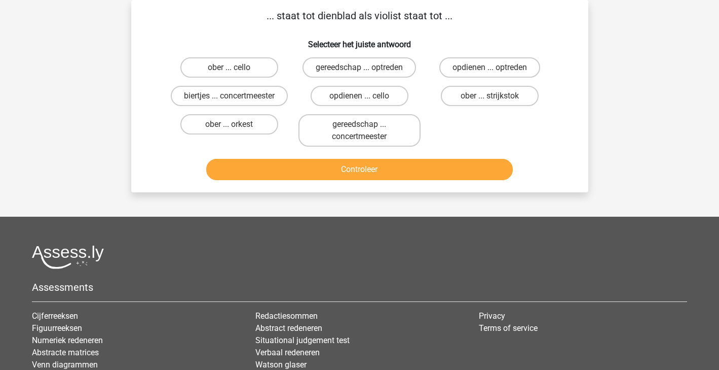
scroll to position [0, 0]
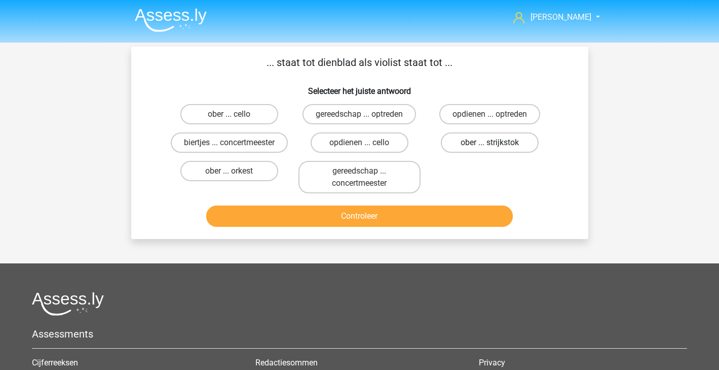
click at [518, 147] on label "ober ... strijkstok" at bounding box center [490, 142] width 98 height 20
click at [497, 147] on input "ober ... strijkstok" at bounding box center [493, 145] width 7 height 7
radio input "true"
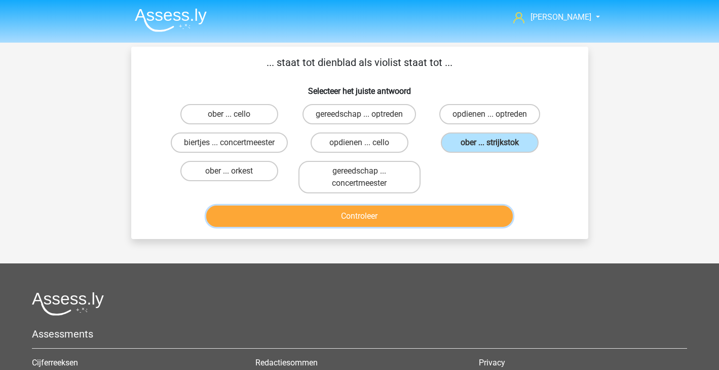
click at [452, 211] on button "Controleer" at bounding box center [359, 215] width 307 height 21
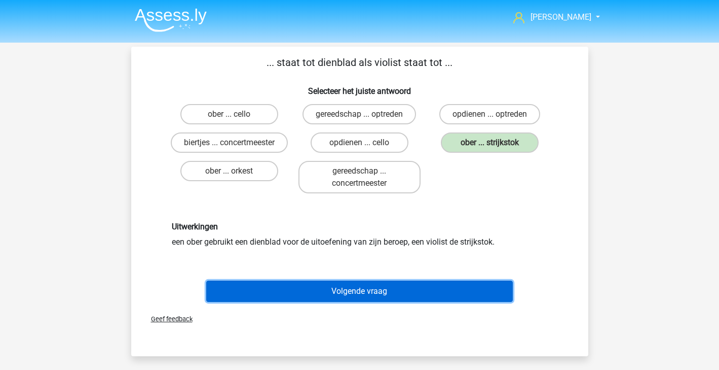
click at [356, 296] on button "Volgende vraag" at bounding box center [359, 290] width 307 height 21
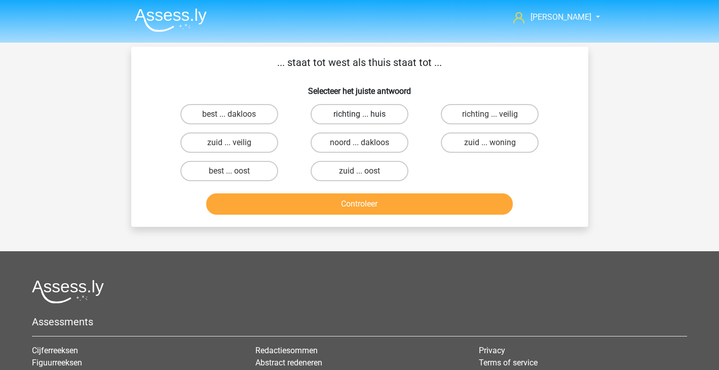
click at [379, 123] on label "richting ... huis" at bounding box center [360, 114] width 98 height 20
click at [366, 121] on input "richting ... huis" at bounding box center [362, 117] width 7 height 7
radio input "true"
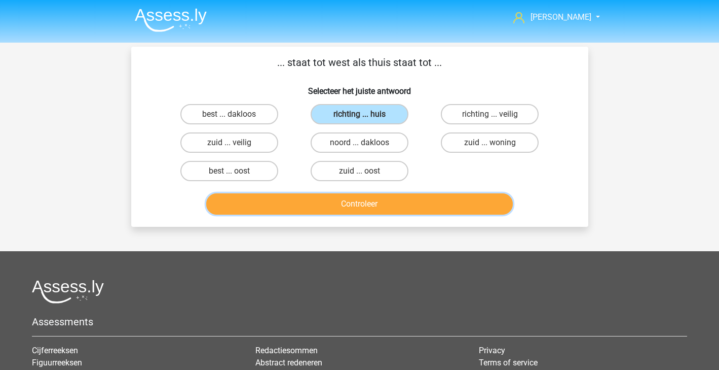
click at [382, 200] on button "Controleer" at bounding box center [359, 203] width 307 height 21
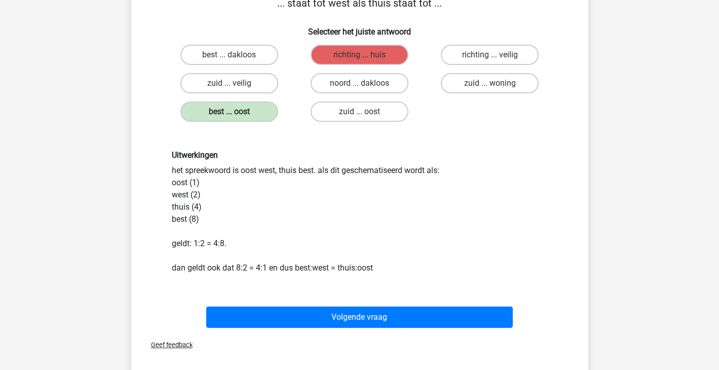
scroll to position [61, 0]
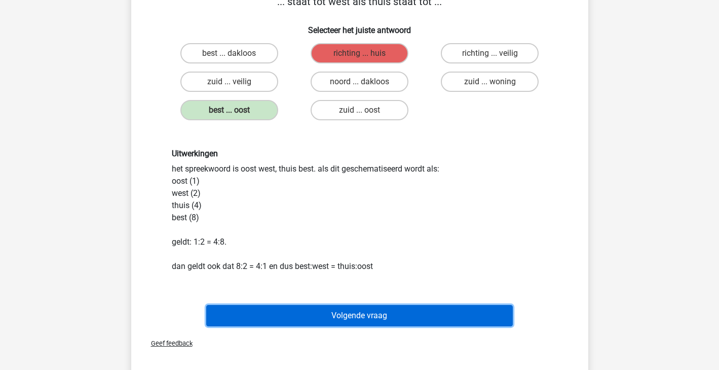
click at [391, 315] on button "Volgende vraag" at bounding box center [359, 315] width 307 height 21
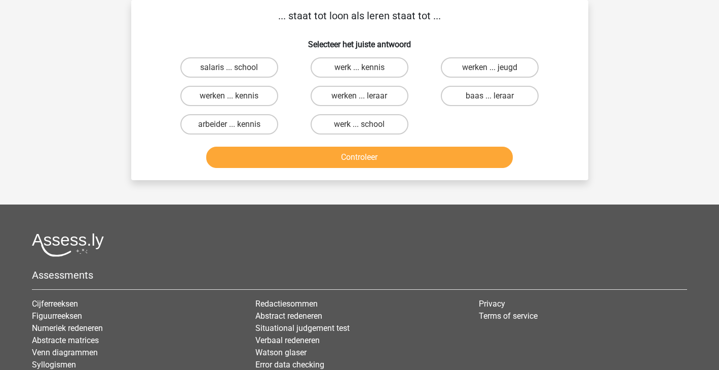
scroll to position [0, 0]
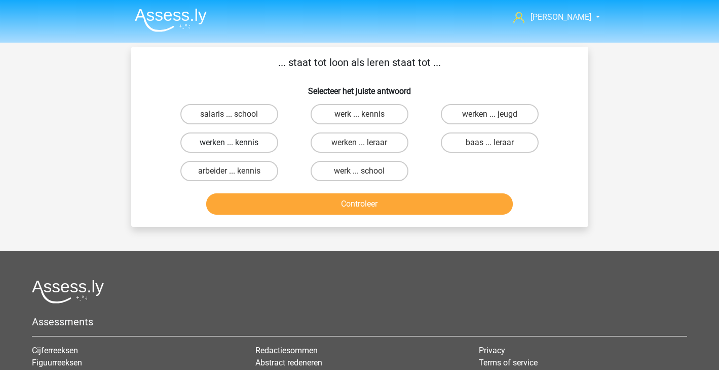
click at [256, 147] on label "werken ... kennis" at bounding box center [230, 142] width 98 height 20
click at [236, 147] on input "werken ... kennis" at bounding box center [232, 145] width 7 height 7
radio input "true"
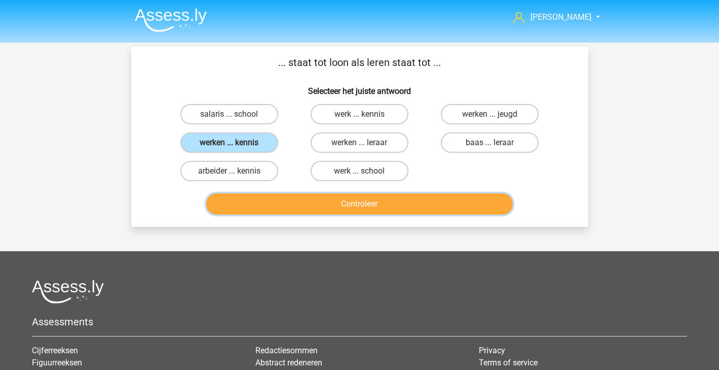
click at [258, 195] on button "Controleer" at bounding box center [359, 203] width 307 height 21
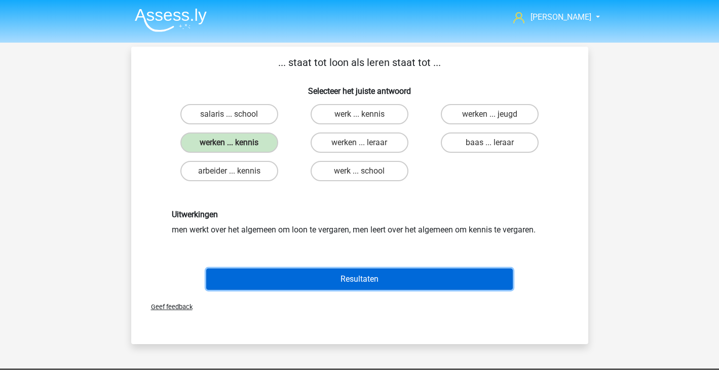
click at [274, 275] on button "Resultaten" at bounding box center [359, 278] width 307 height 21
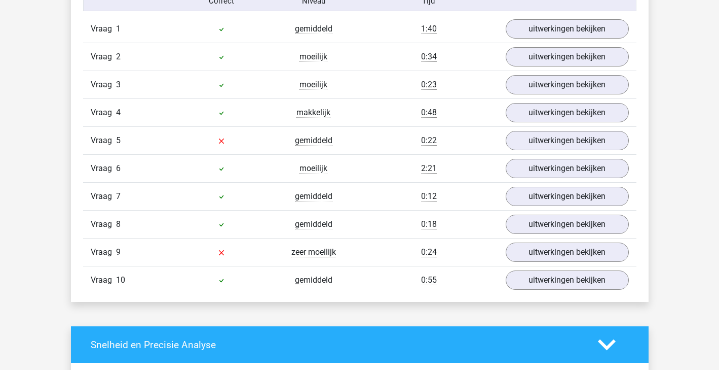
scroll to position [682, 0]
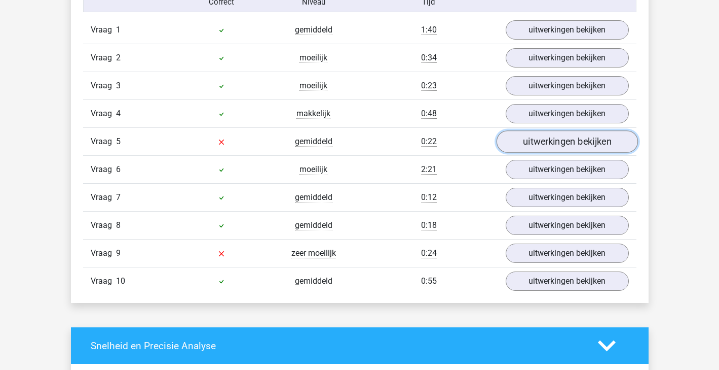
click at [522, 135] on link "uitwerkingen bekijken" at bounding box center [566, 141] width 141 height 22
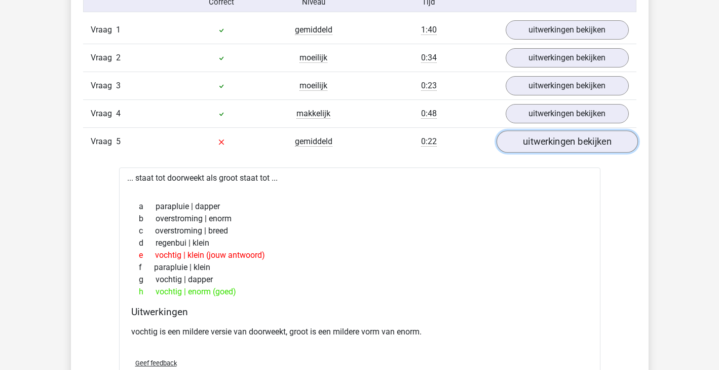
click at [522, 135] on link "uitwerkingen bekijken" at bounding box center [566, 141] width 141 height 22
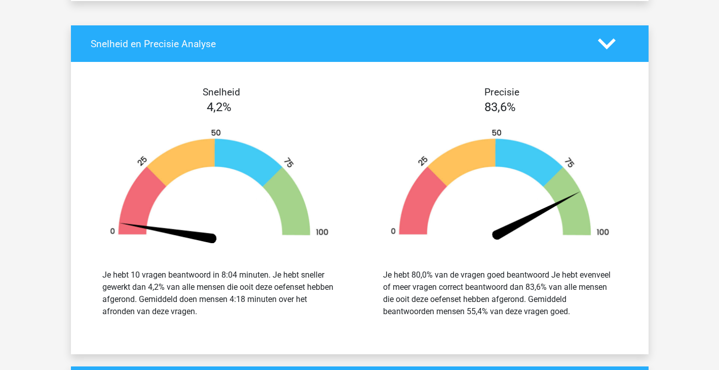
scroll to position [982, 0]
